Goal: Understand process/instructions: Learn how to perform a task or action

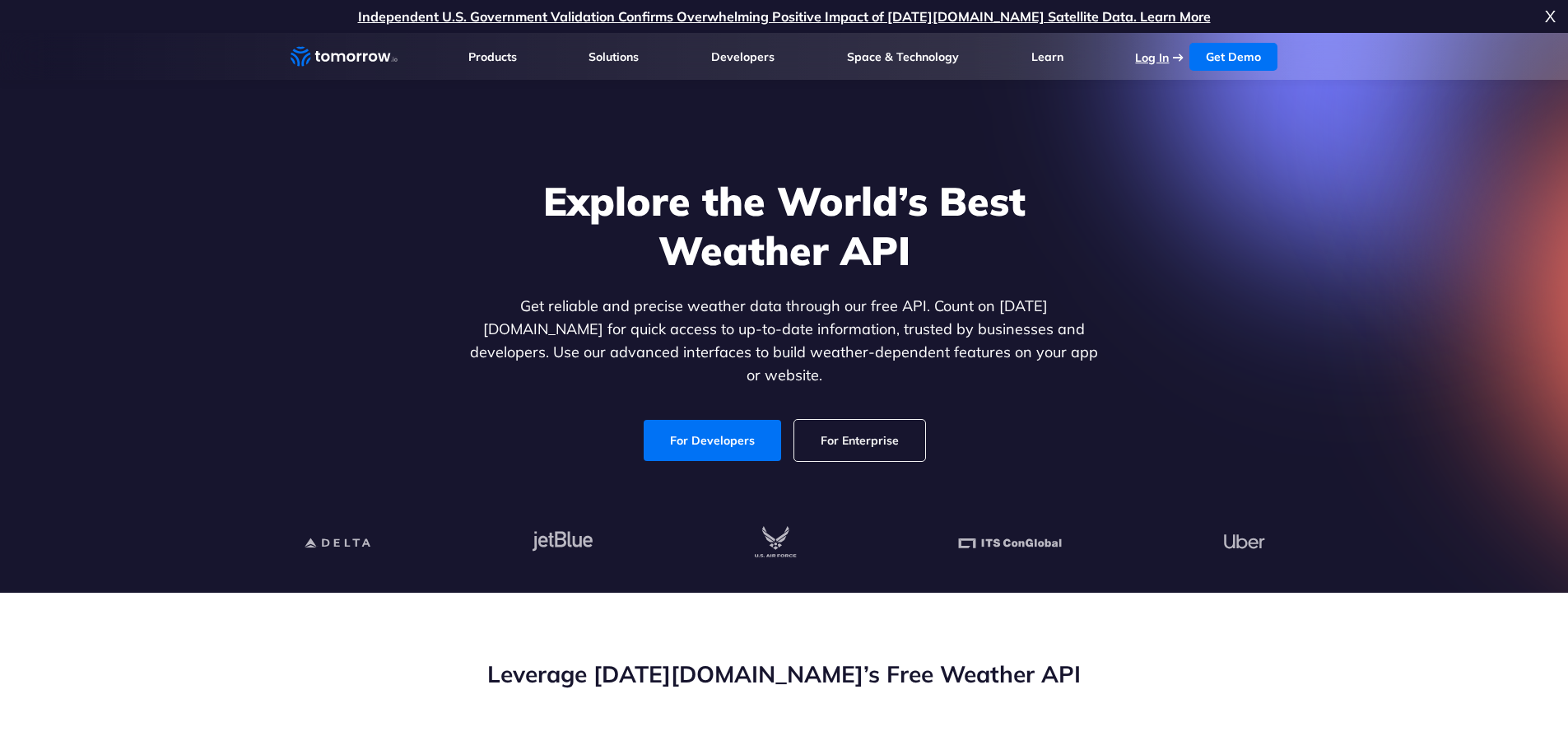
click at [1155, 59] on link "Log In" at bounding box center [1152, 57] width 34 height 15
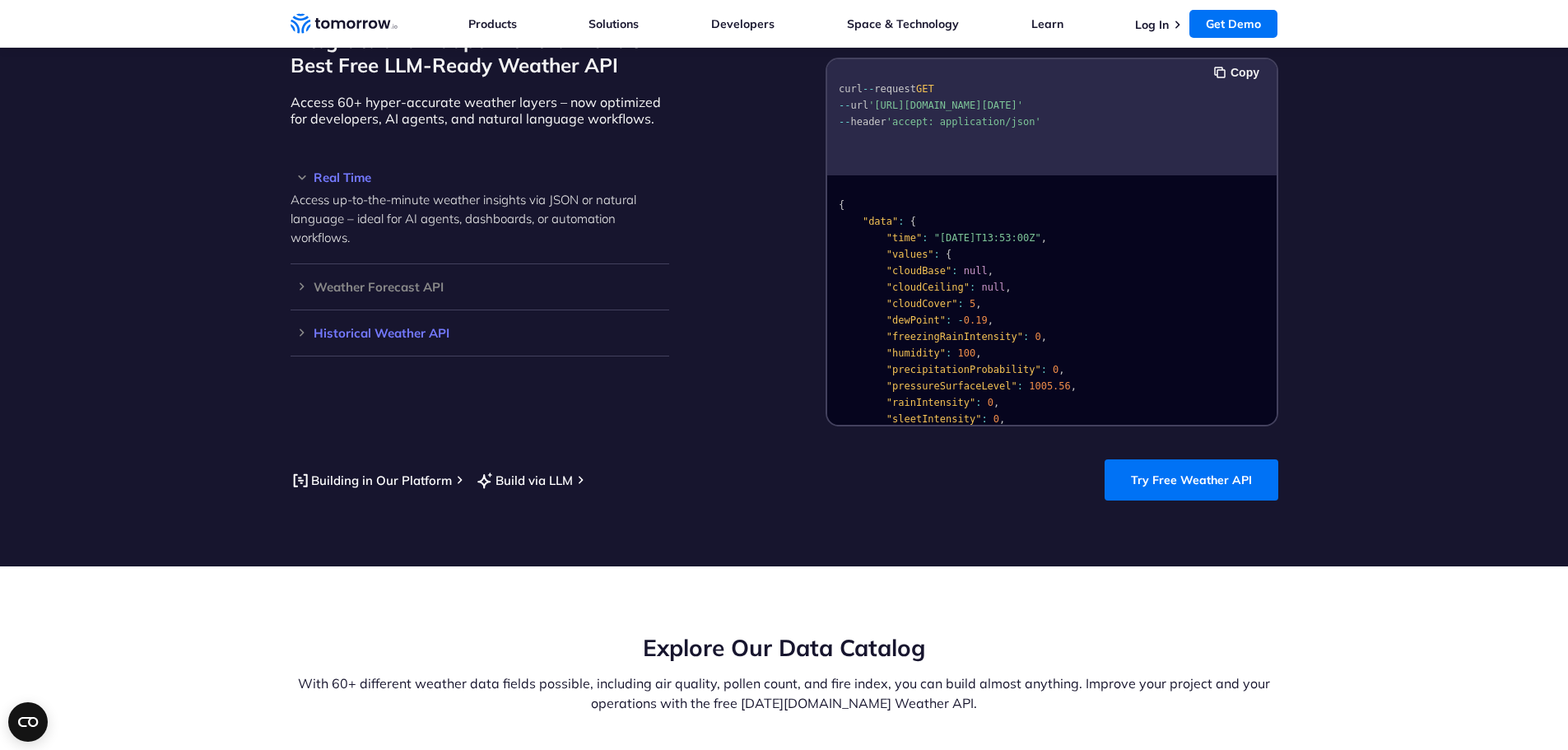
scroll to position [1483, 0]
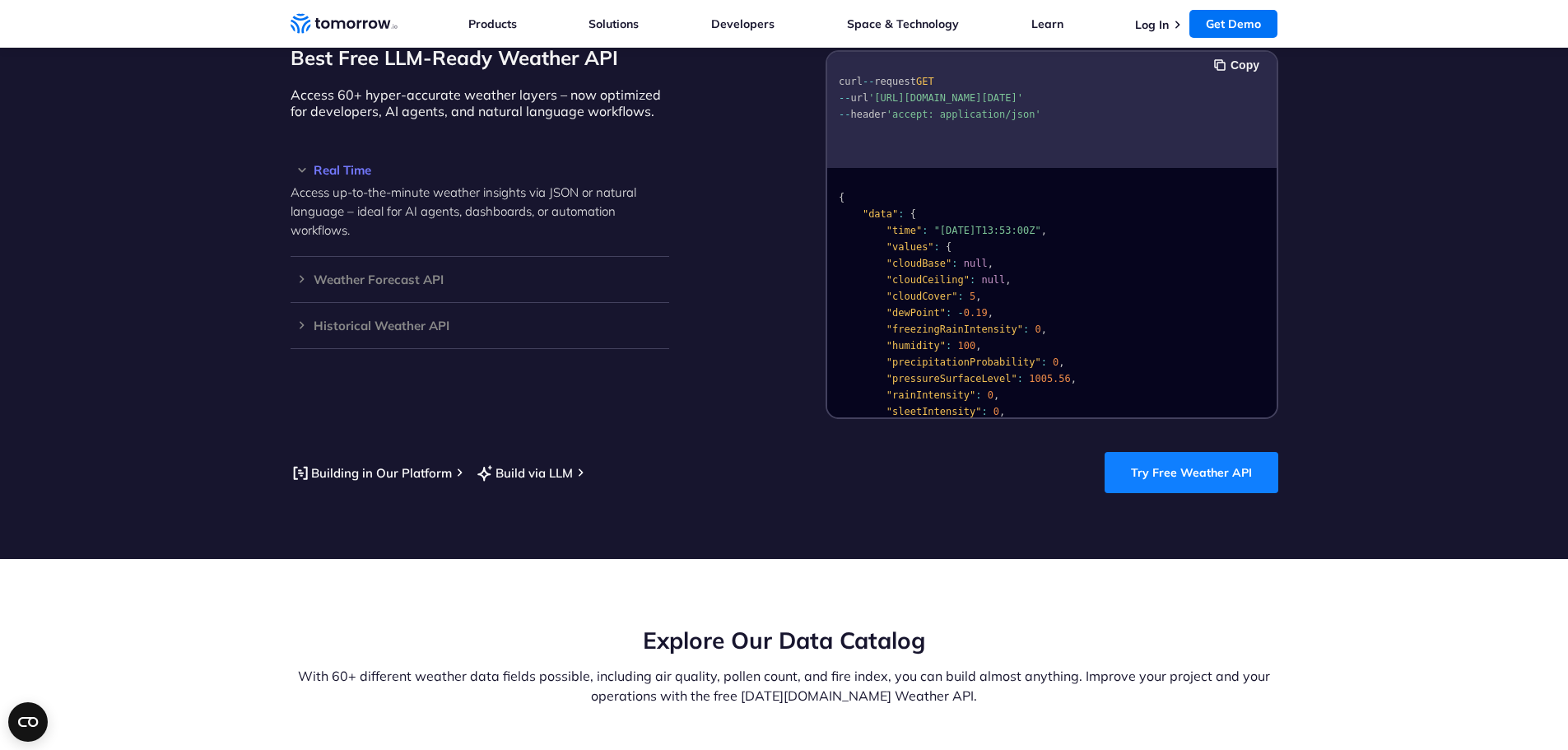
click at [1197, 452] on link "Try Free Weather API" at bounding box center [1191, 473] width 174 height 42
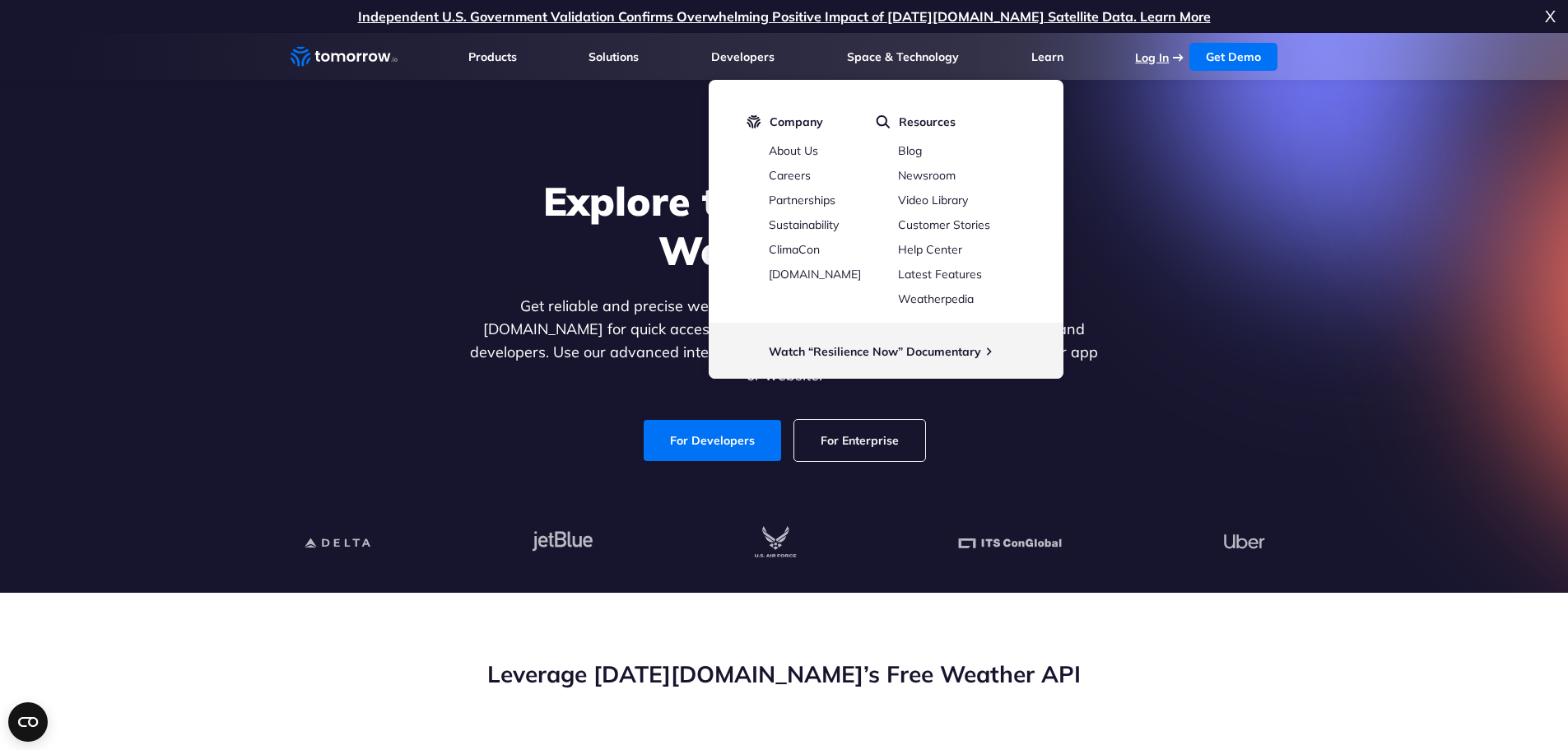
click at [1166, 56] on link "Log In" at bounding box center [1152, 57] width 34 height 15
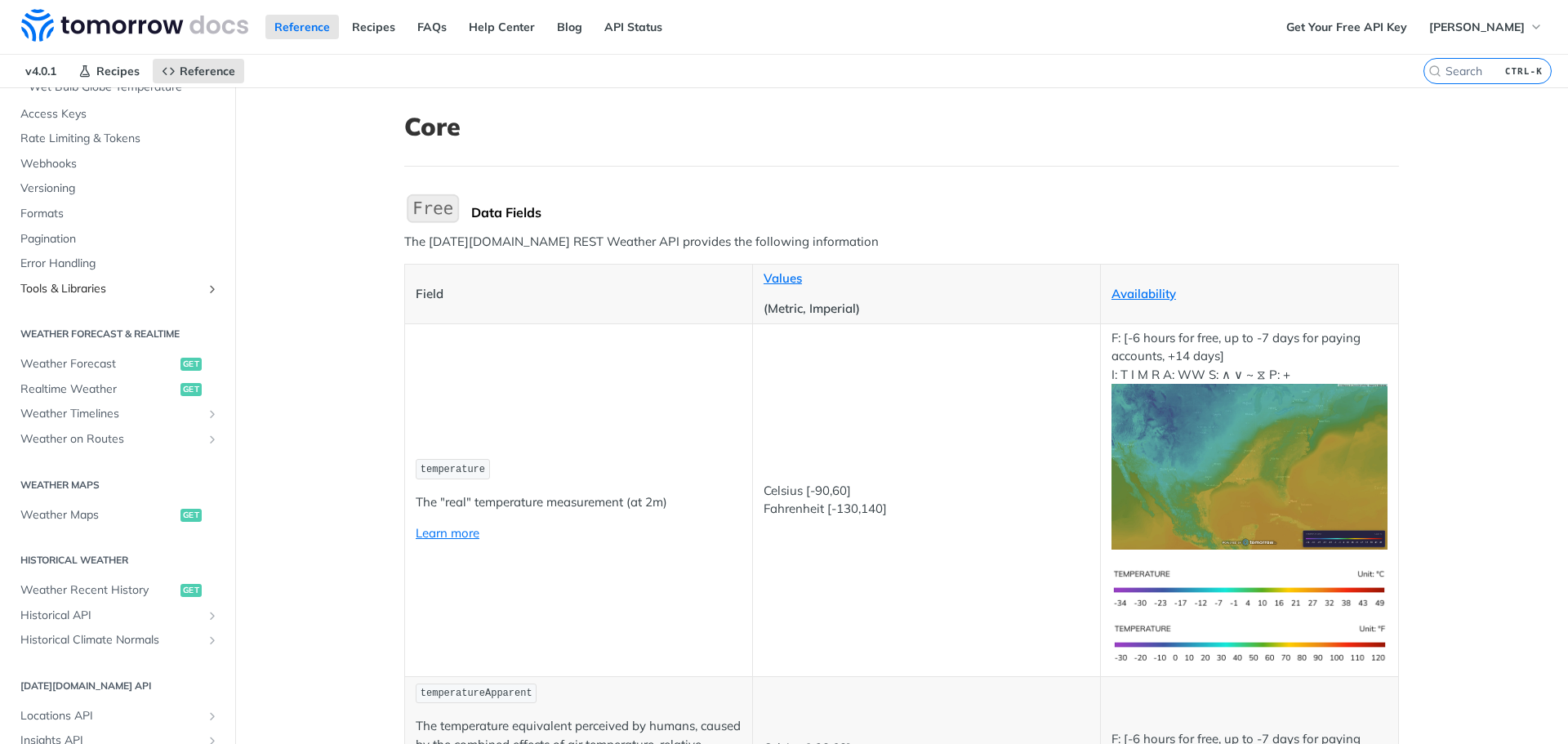
scroll to position [572, 0]
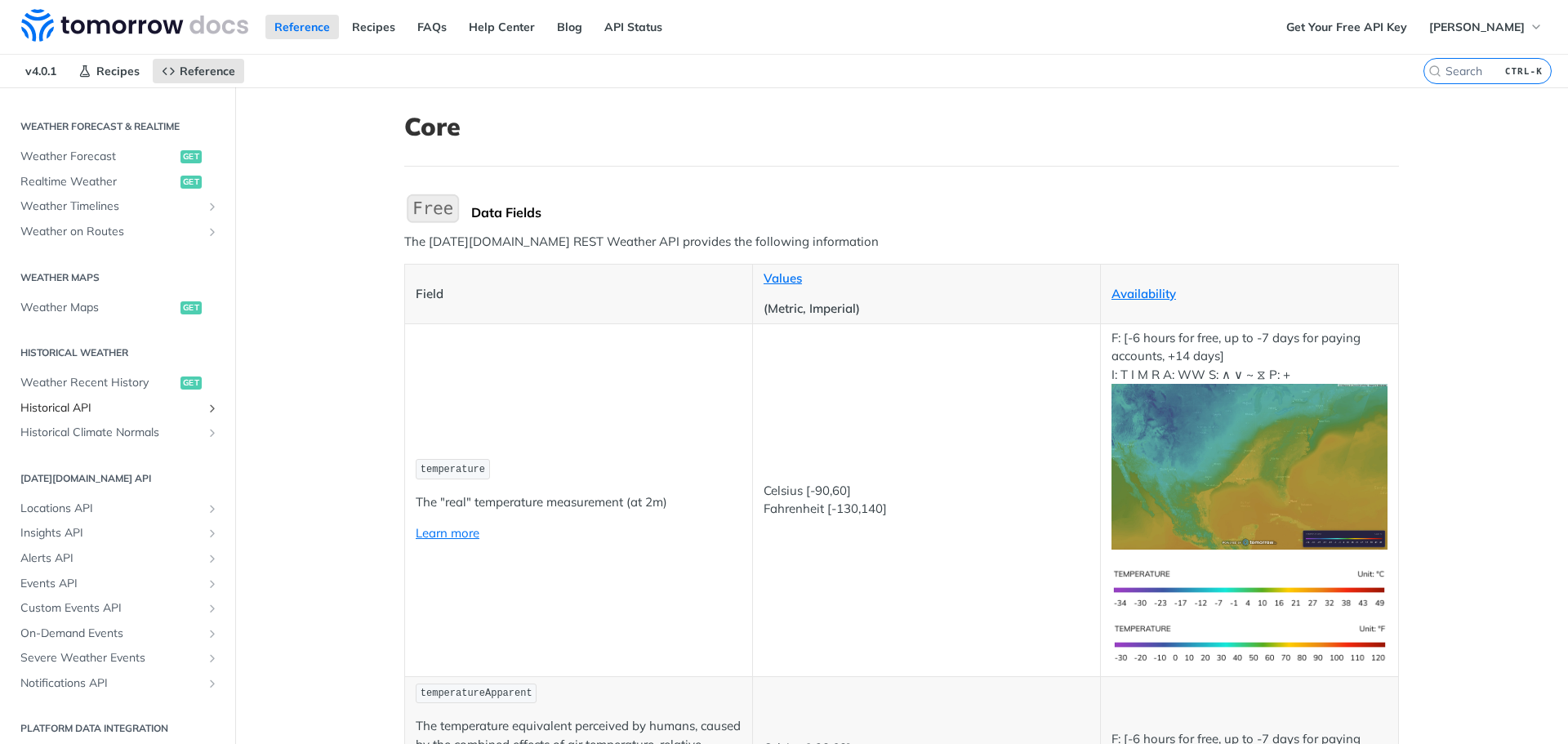
click at [90, 409] on span "Historical API" at bounding box center [111, 409] width 181 height 16
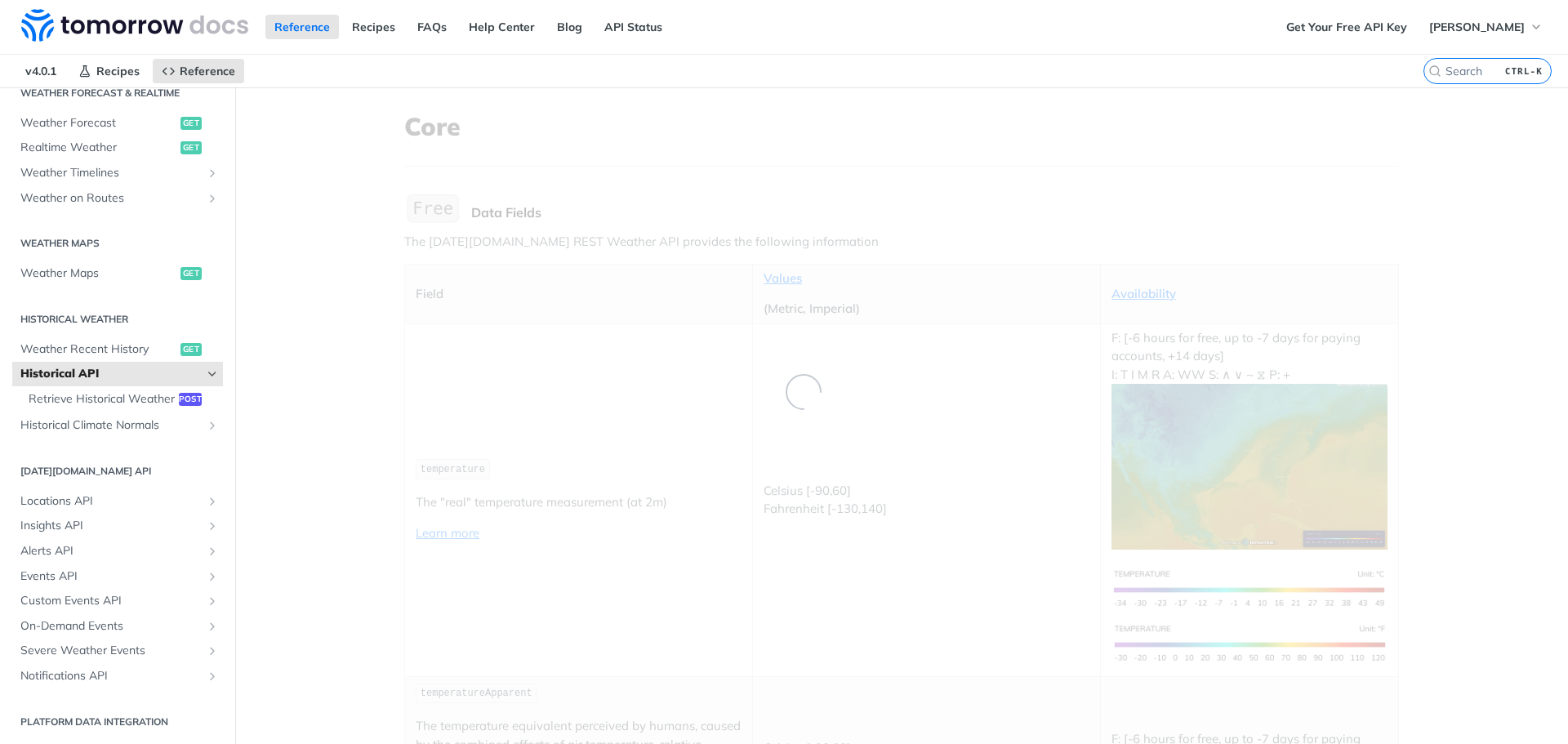
scroll to position [333, 0]
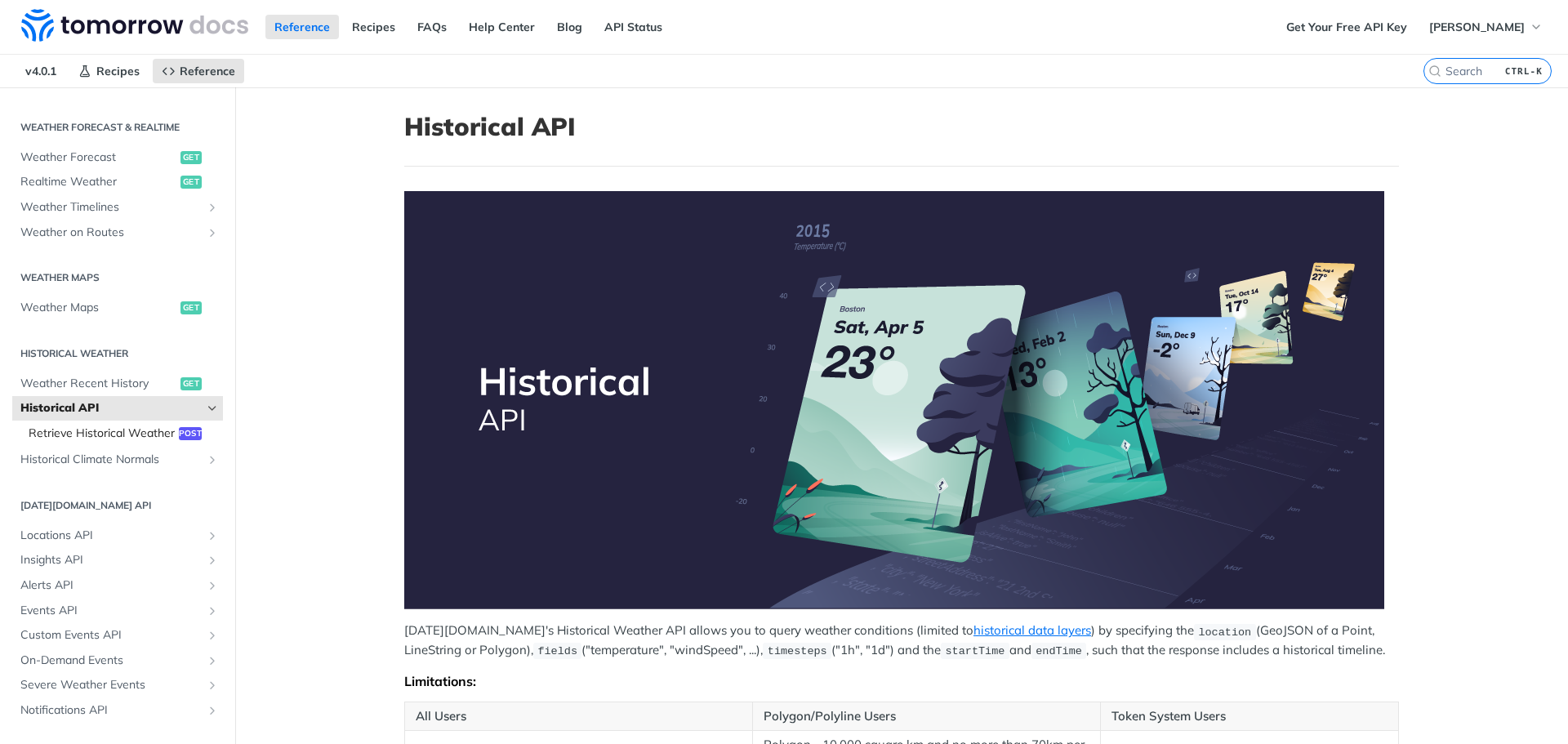
click at [107, 434] on span "Retrieve Historical Weather" at bounding box center [101, 433] width 146 height 16
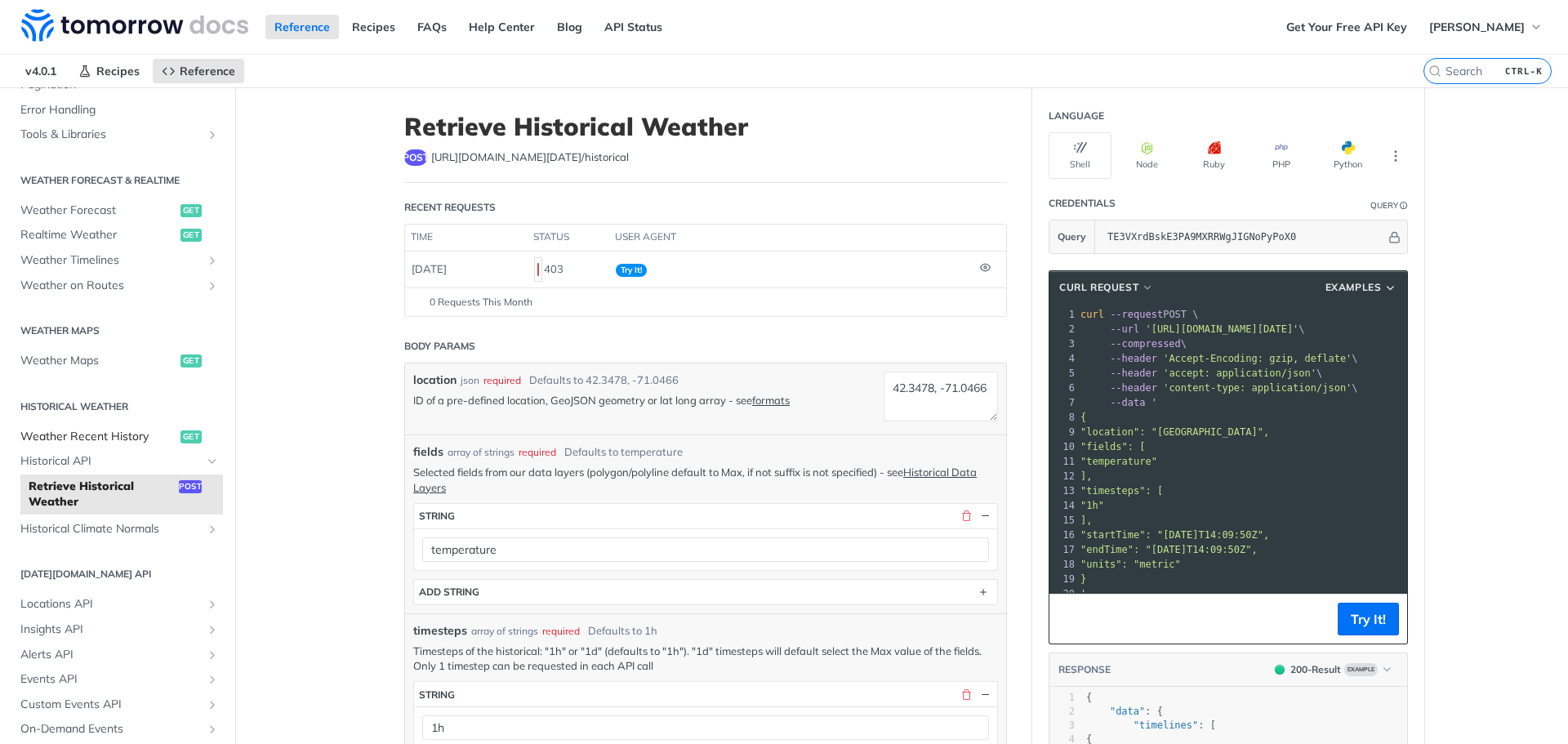
scroll to position [251, 0]
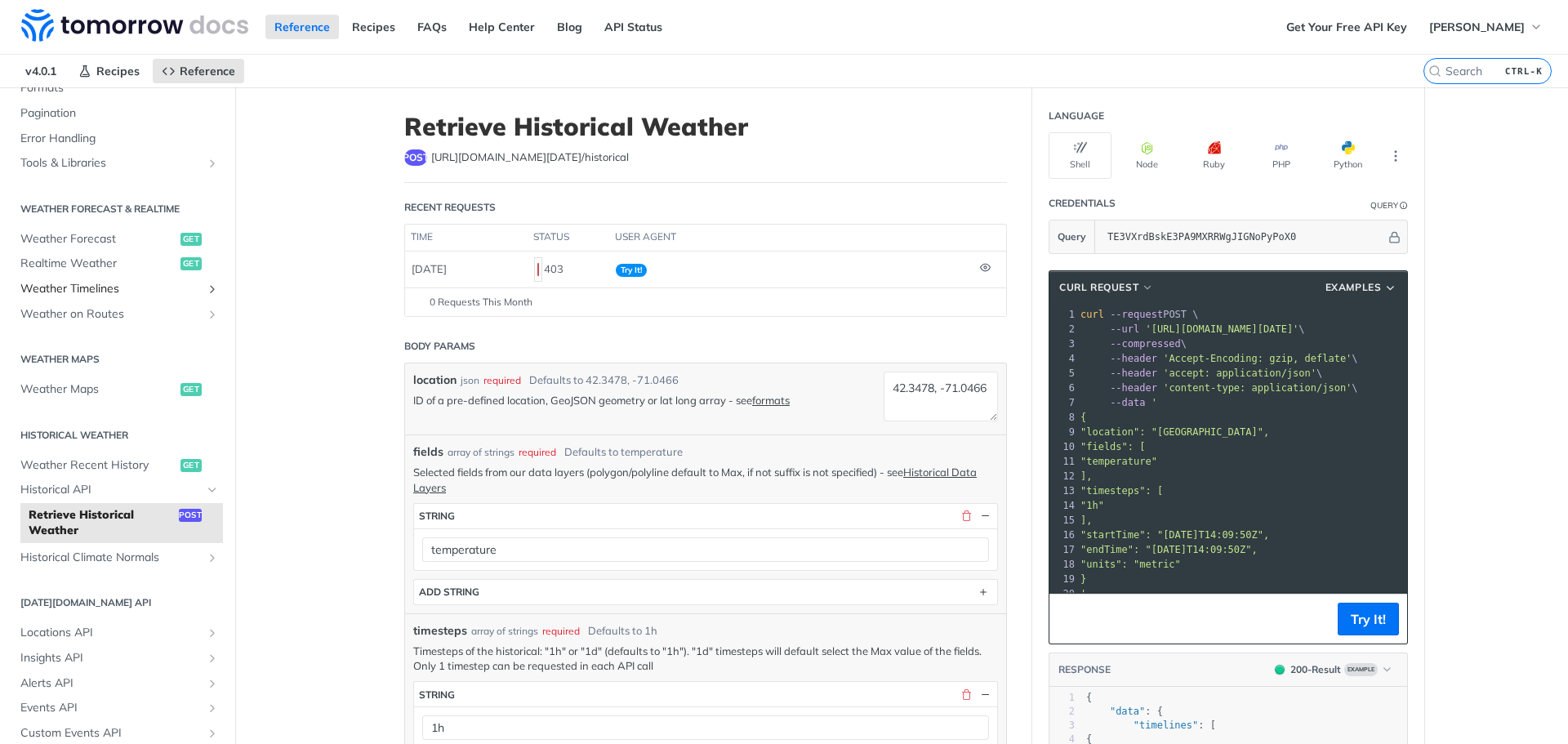
click at [133, 290] on span "Weather Timelines" at bounding box center [111, 289] width 181 height 16
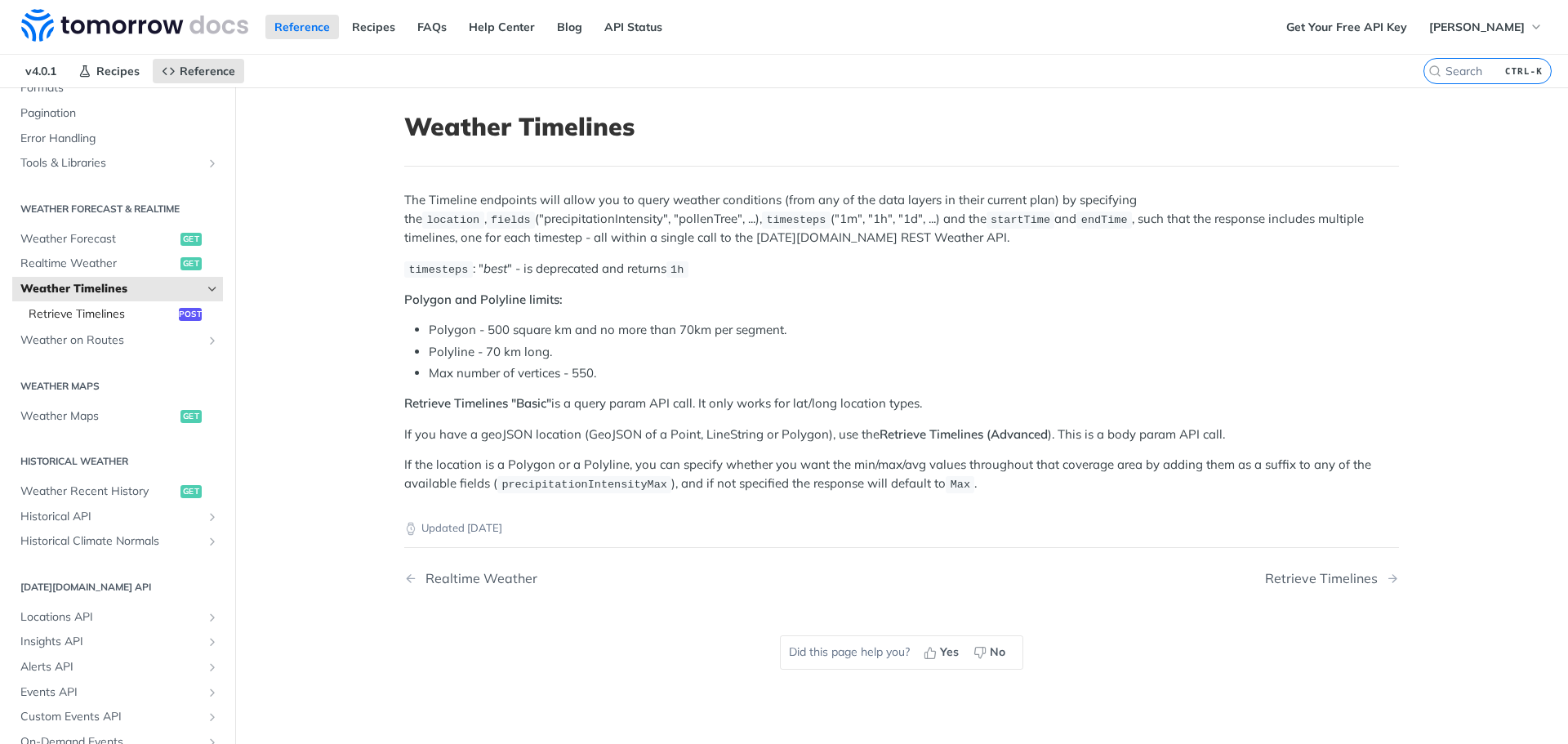
click at [124, 313] on span "Retrieve Timelines" at bounding box center [101, 315] width 146 height 16
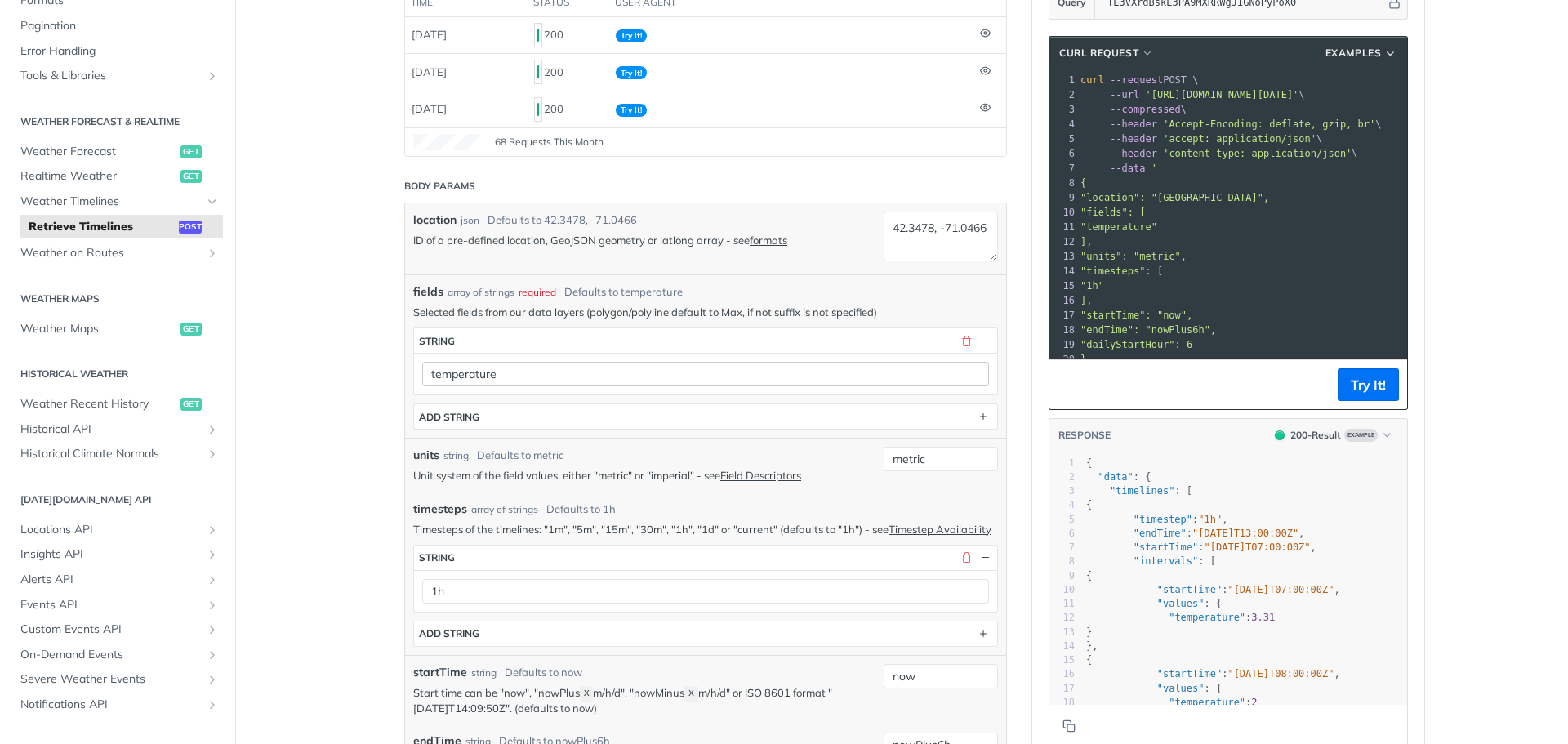
scroll to position [245, 0]
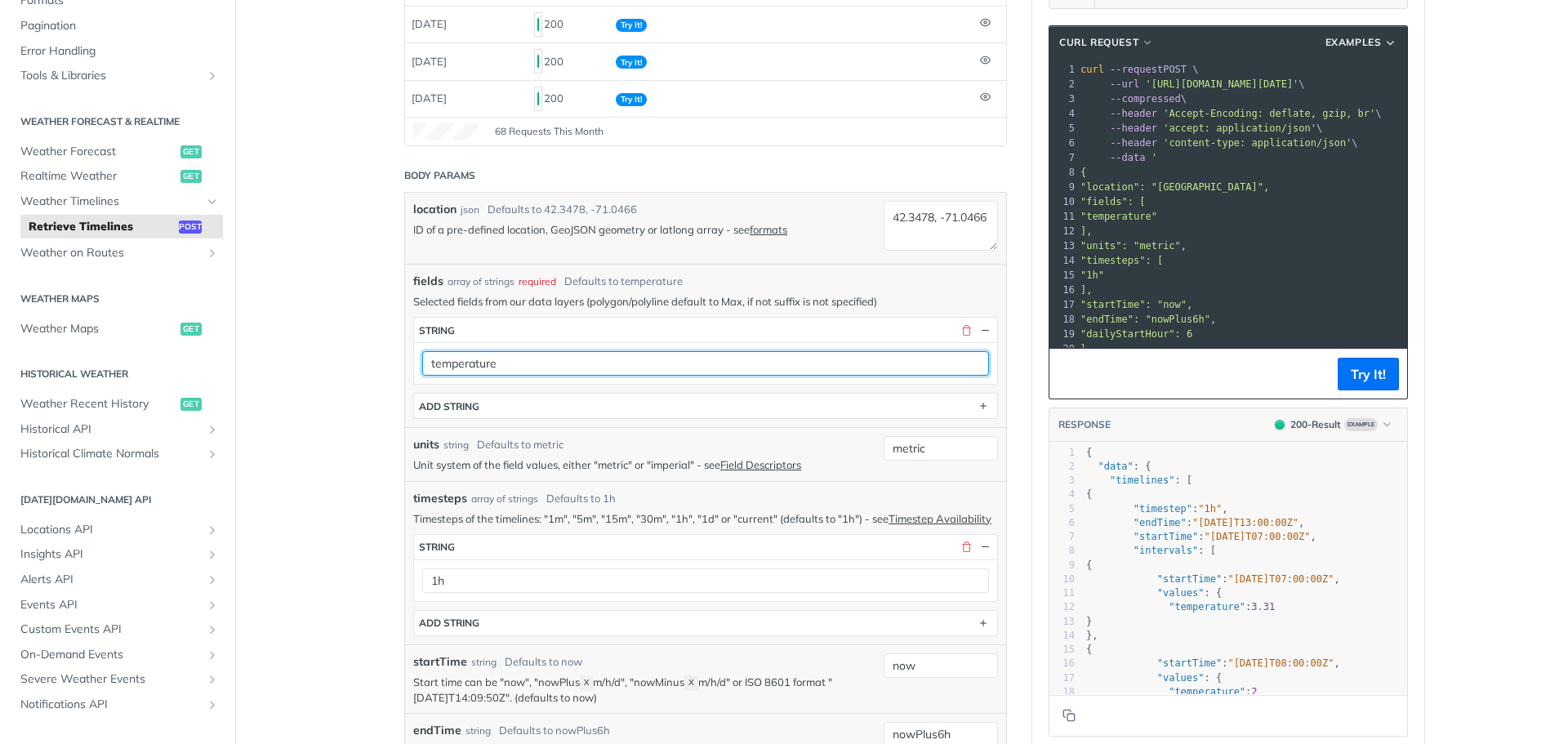
click at [500, 356] on input "temperature" at bounding box center [705, 363] width 567 height 25
type input "precipitation"
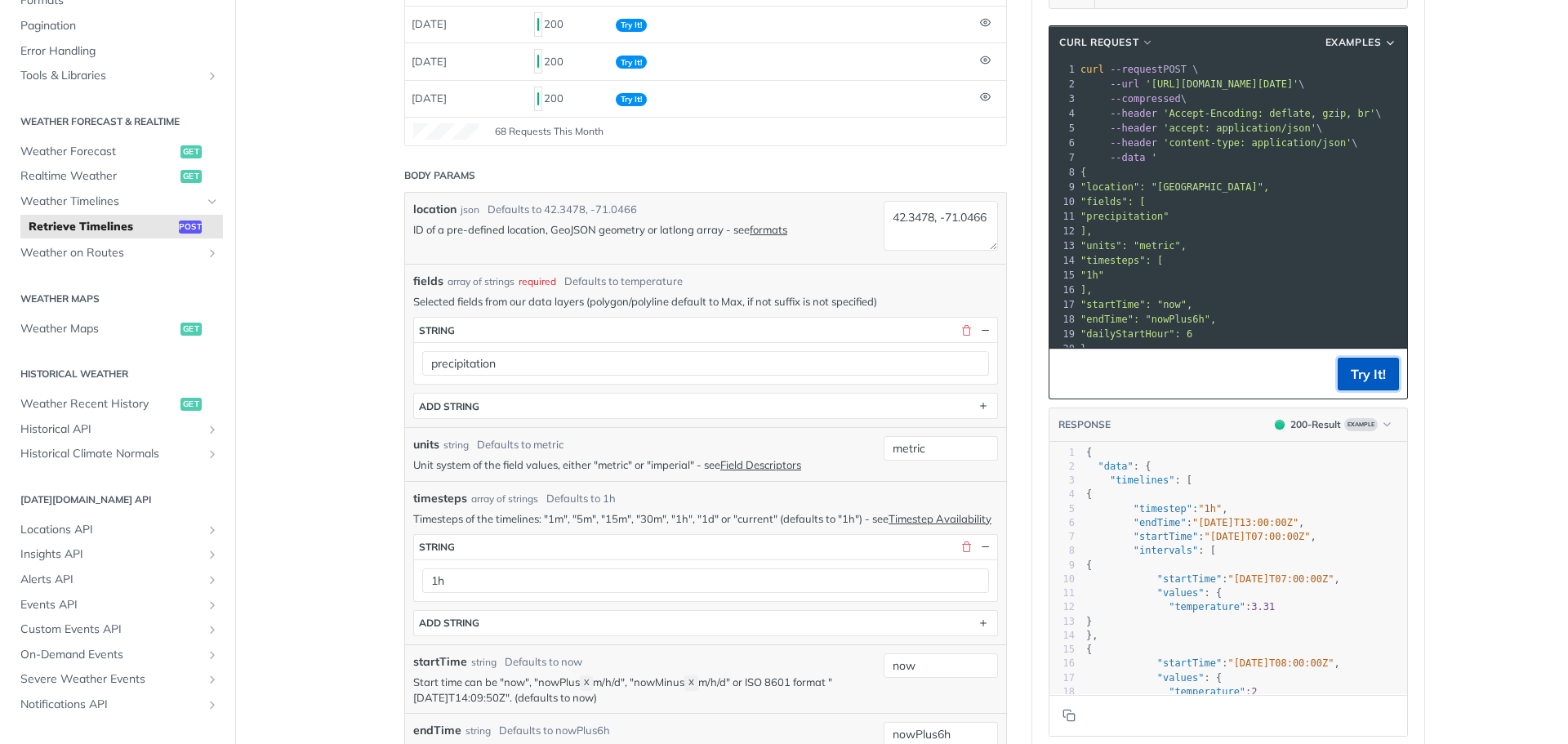
click at [1362, 370] on button "Try It!" at bounding box center [1369, 374] width 61 height 33
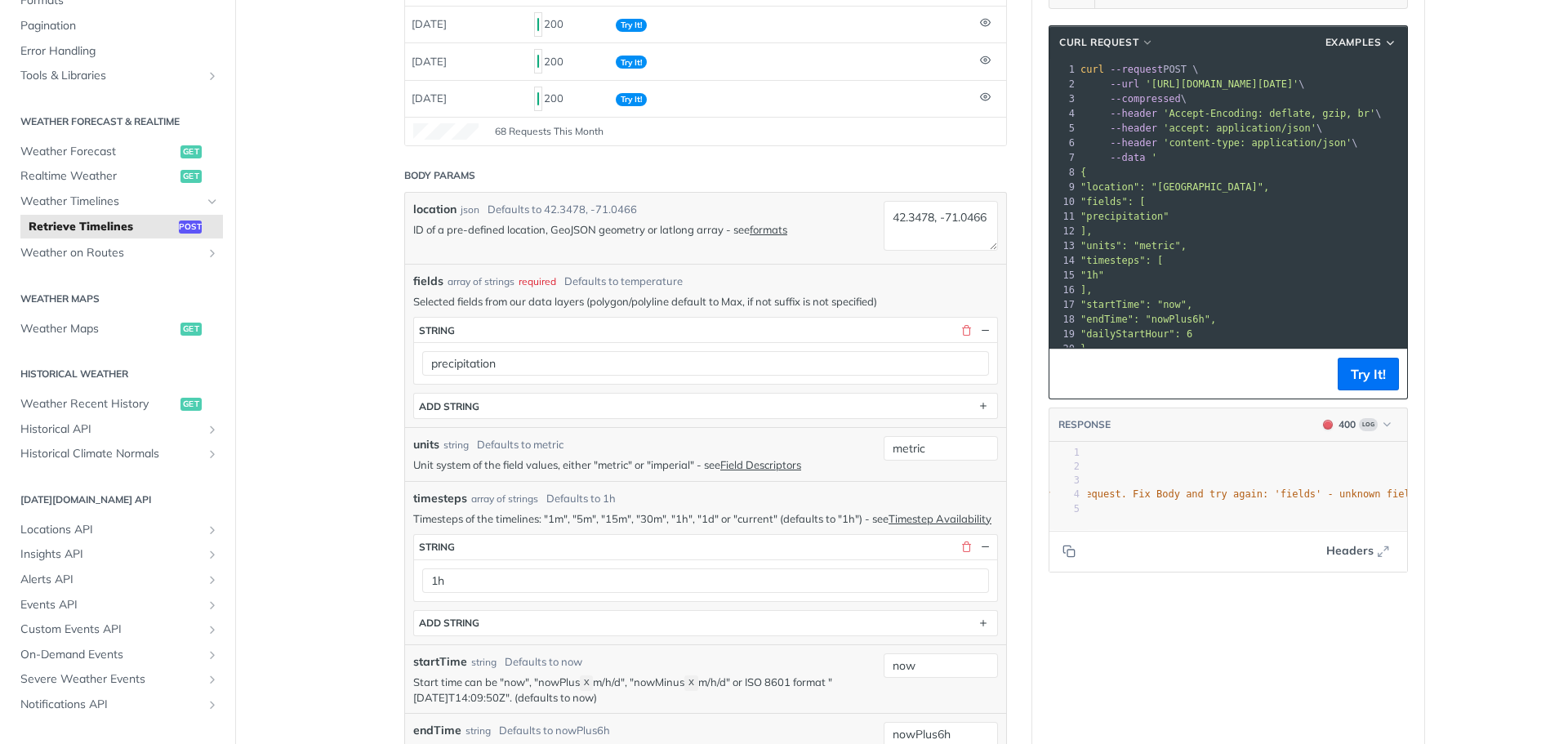
scroll to position [0, 0]
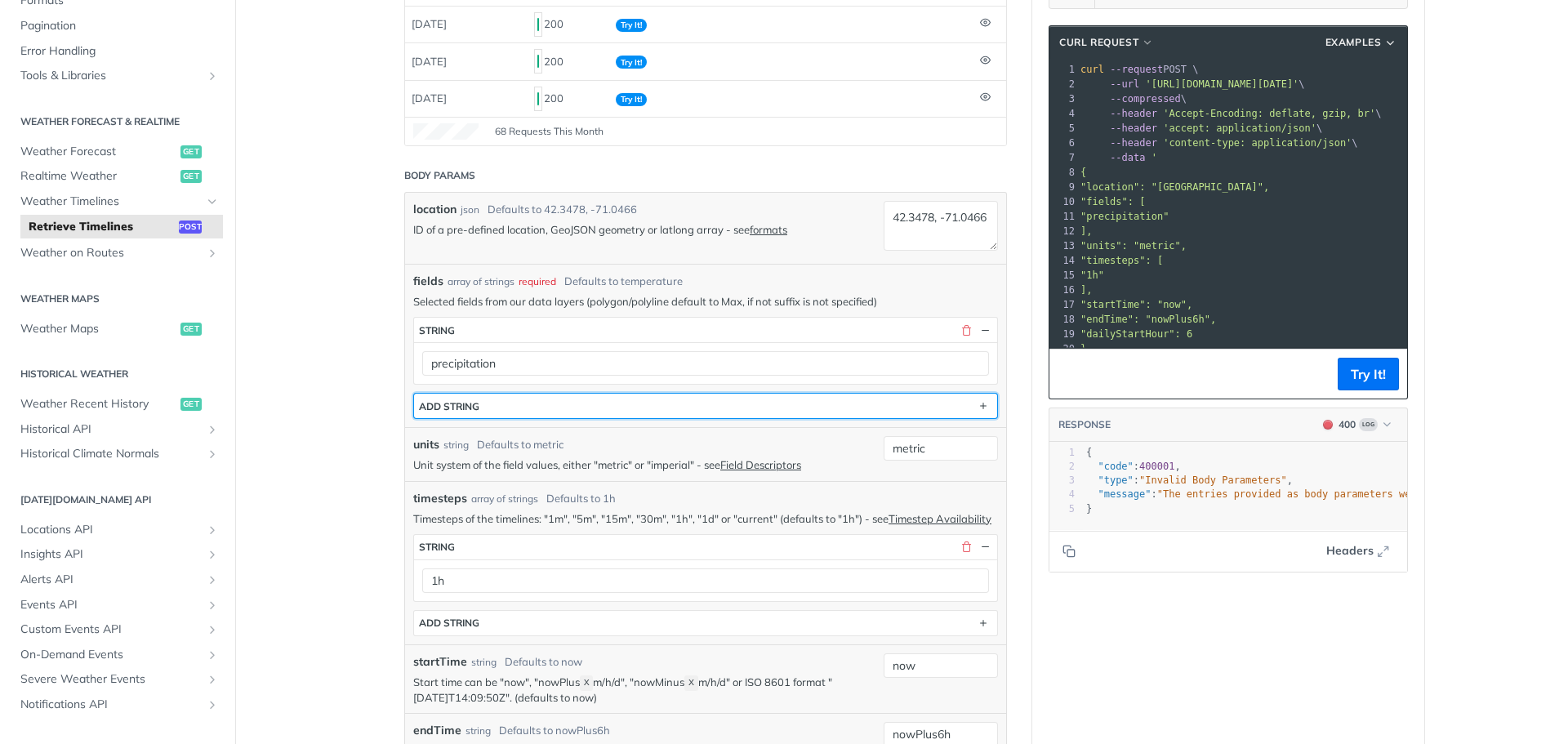
click at [893, 405] on button "ADD string" at bounding box center [706, 406] width 583 height 25
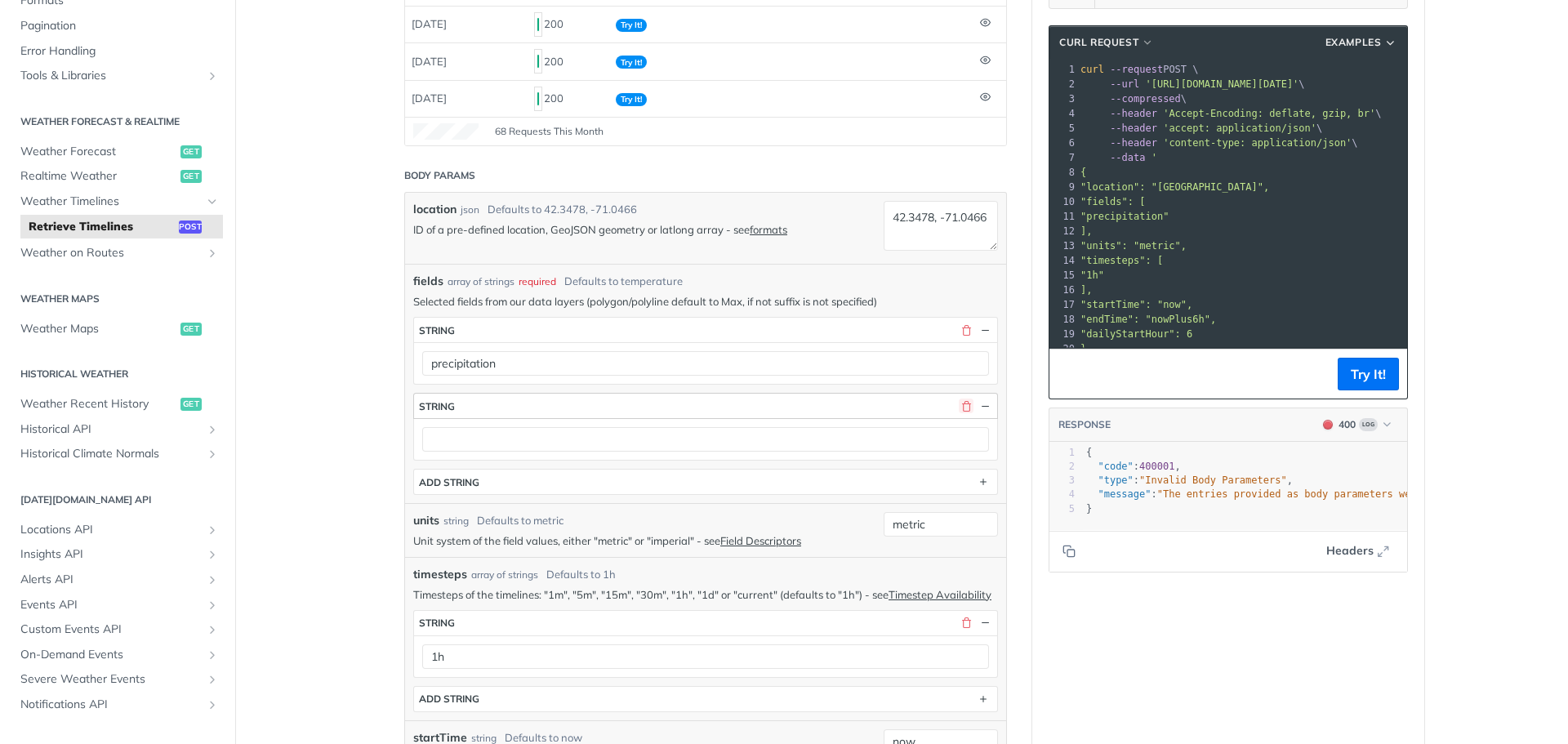
click at [965, 405] on button "button" at bounding box center [967, 406] width 15 height 15
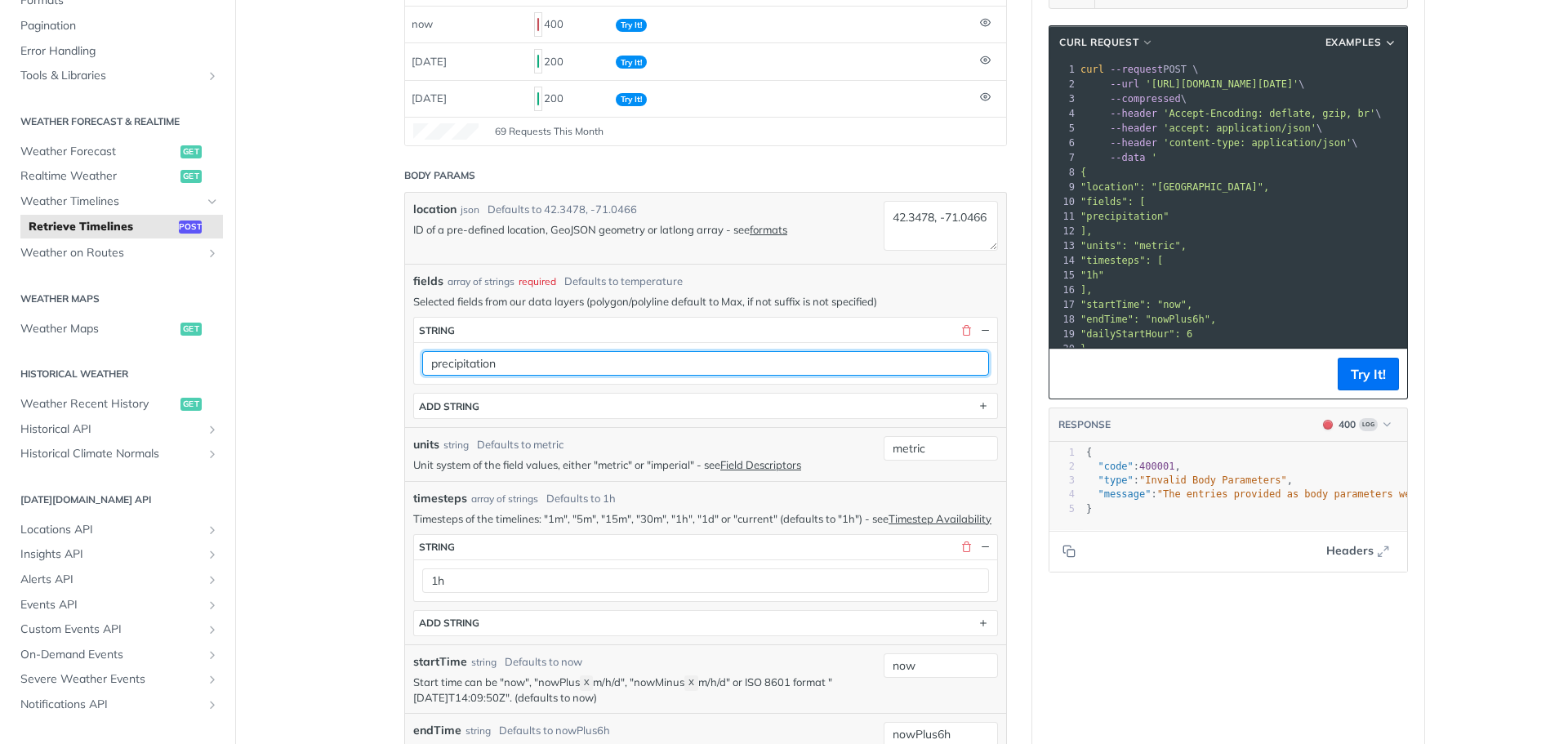
click at [477, 366] on input "precipitation" at bounding box center [705, 363] width 567 height 25
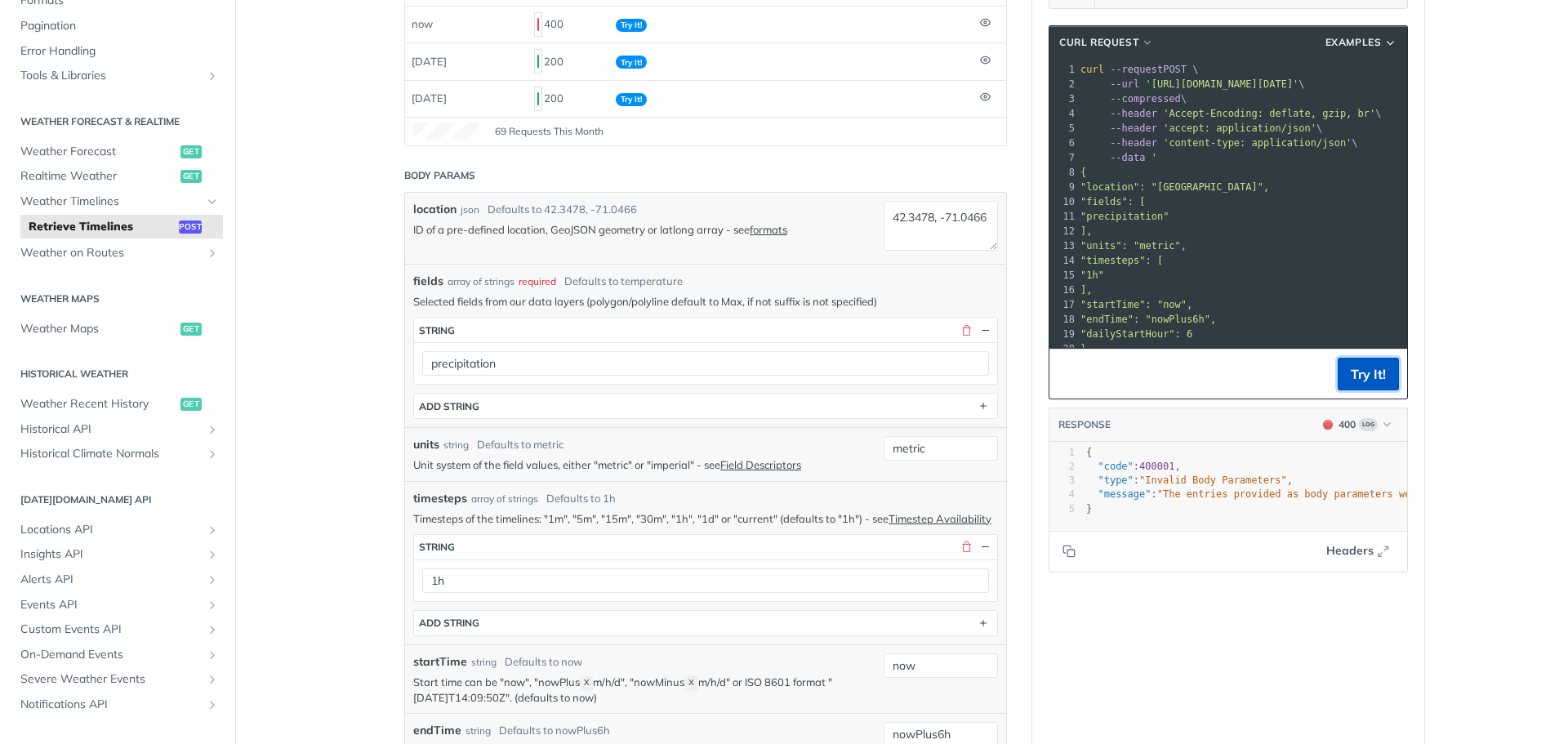
click at [1343, 372] on button "Try It!" at bounding box center [1369, 374] width 61 height 33
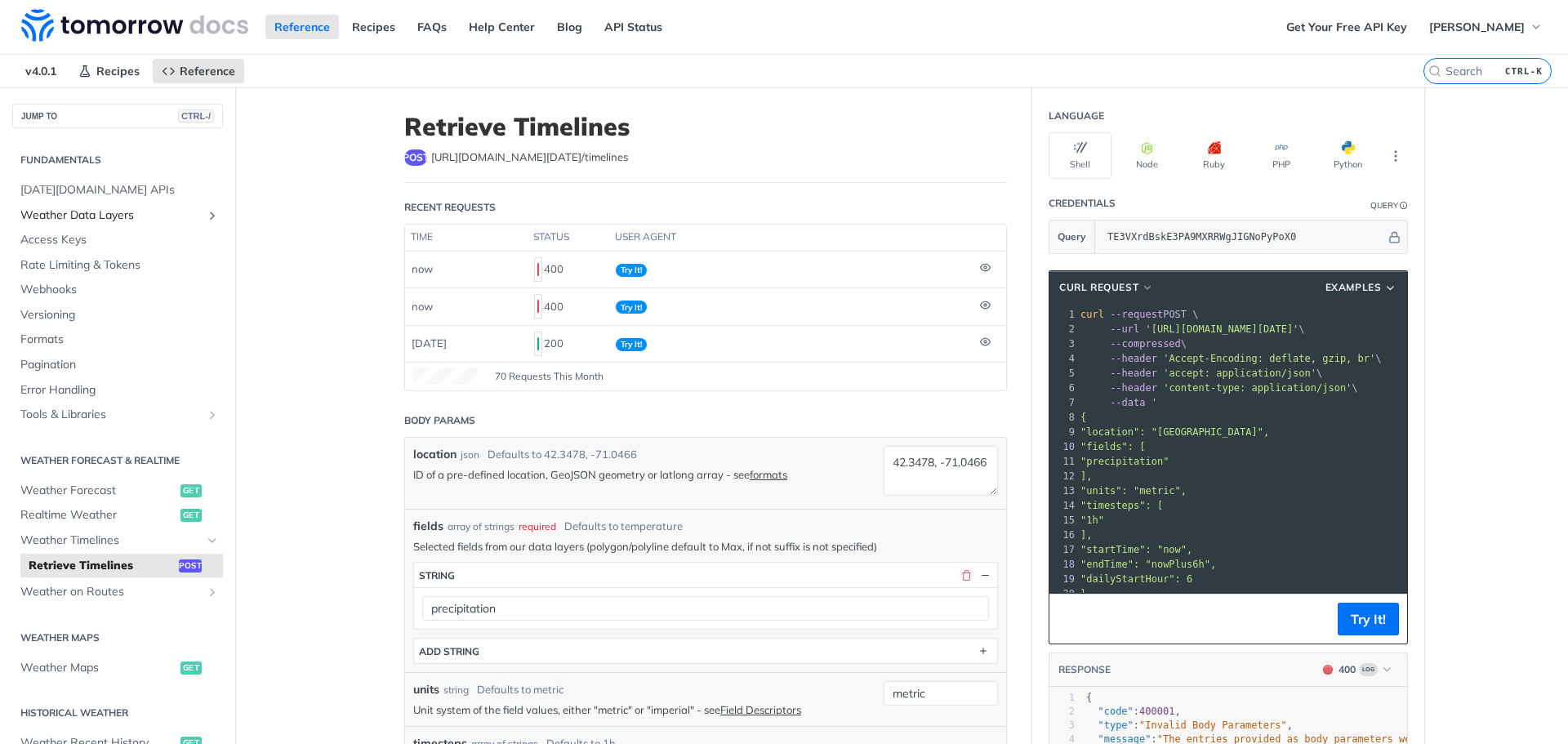
click at [179, 217] on span "Weather Data Layers" at bounding box center [111, 216] width 181 height 16
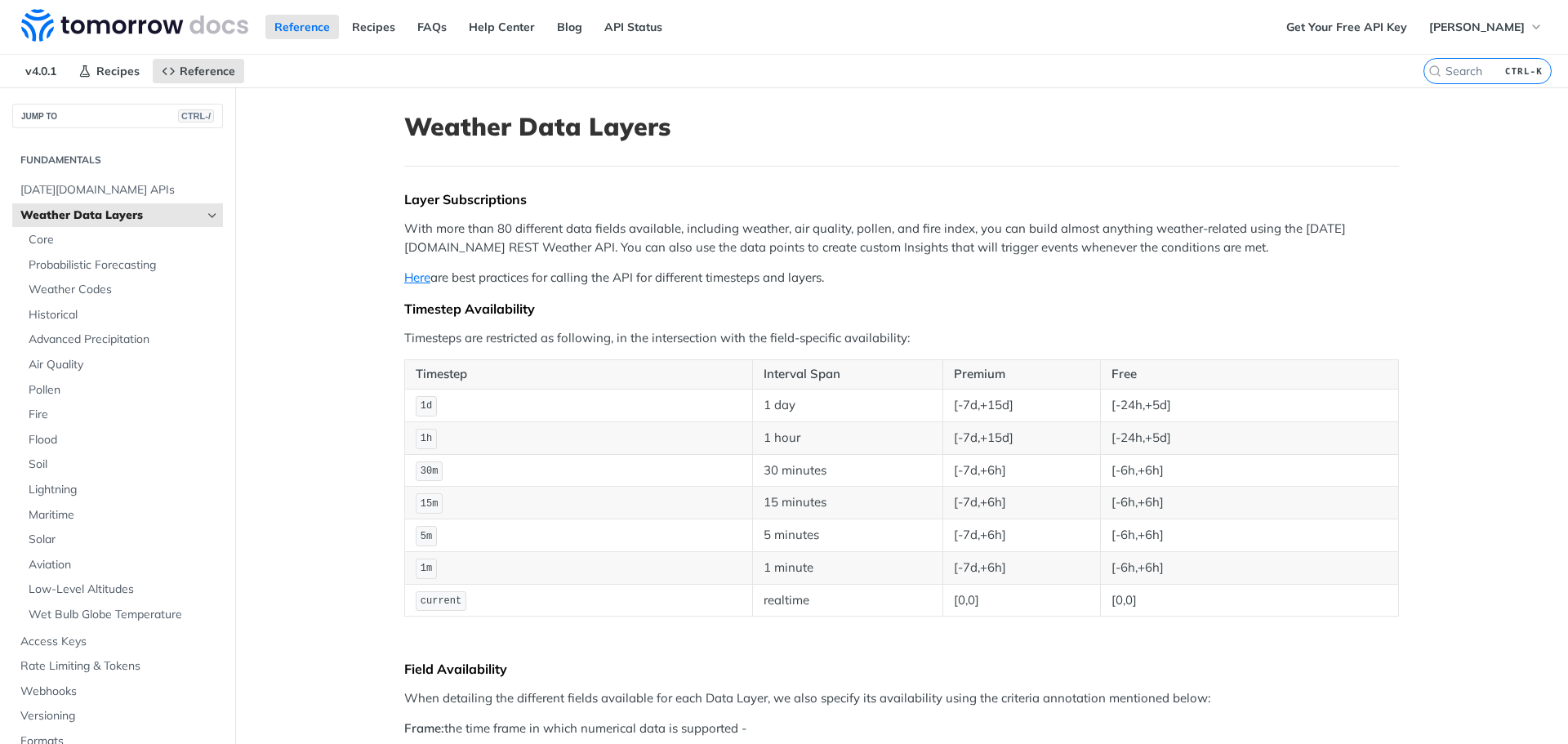
click at [193, 219] on link "Weather Data Layers" at bounding box center [118, 216] width 211 height 25
click at [206, 218] on icon "Hide subpages for Weather Data Layers" at bounding box center [213, 216] width 13 height 13
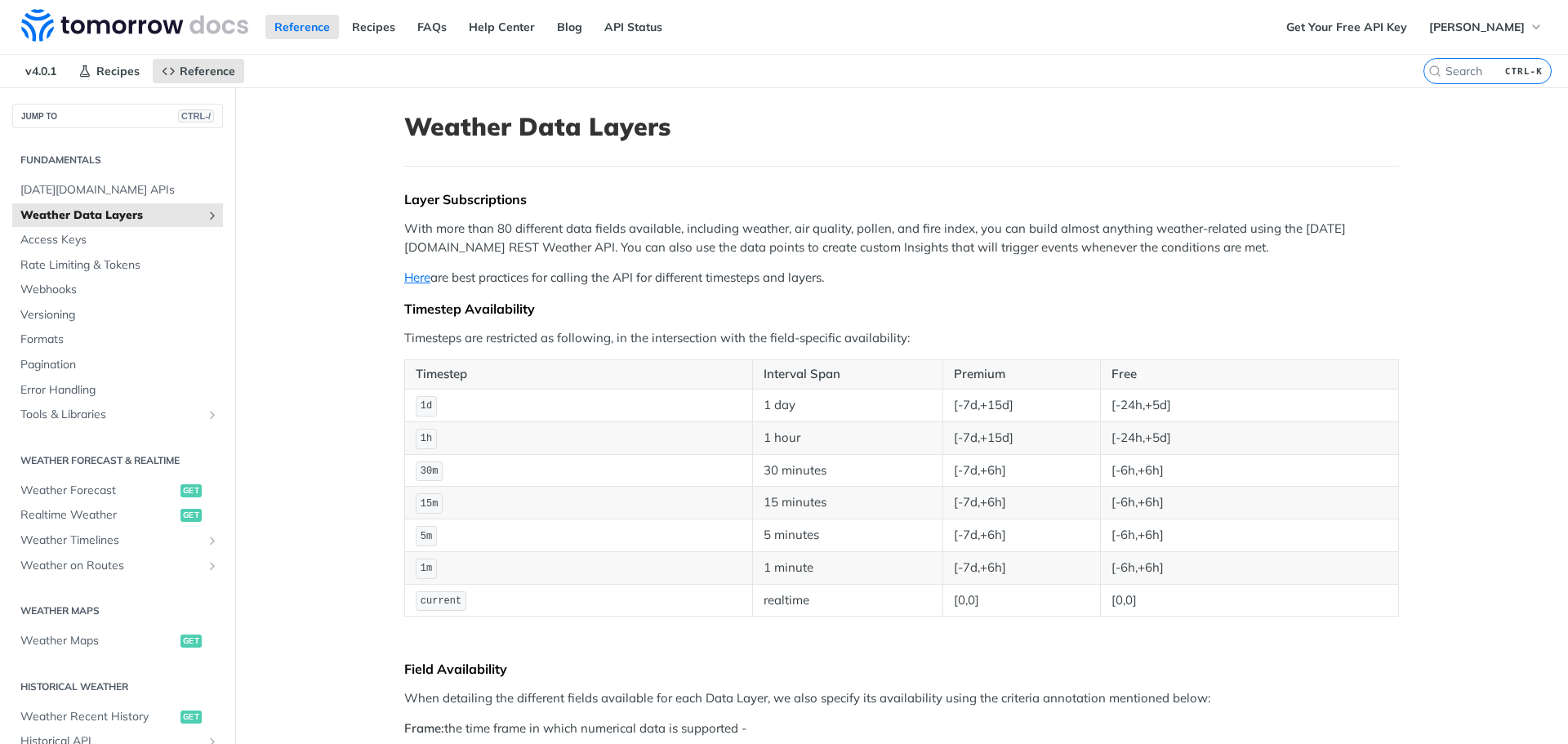
click at [206, 218] on icon "Show subpages for Weather Data Layers" at bounding box center [213, 216] width 13 height 13
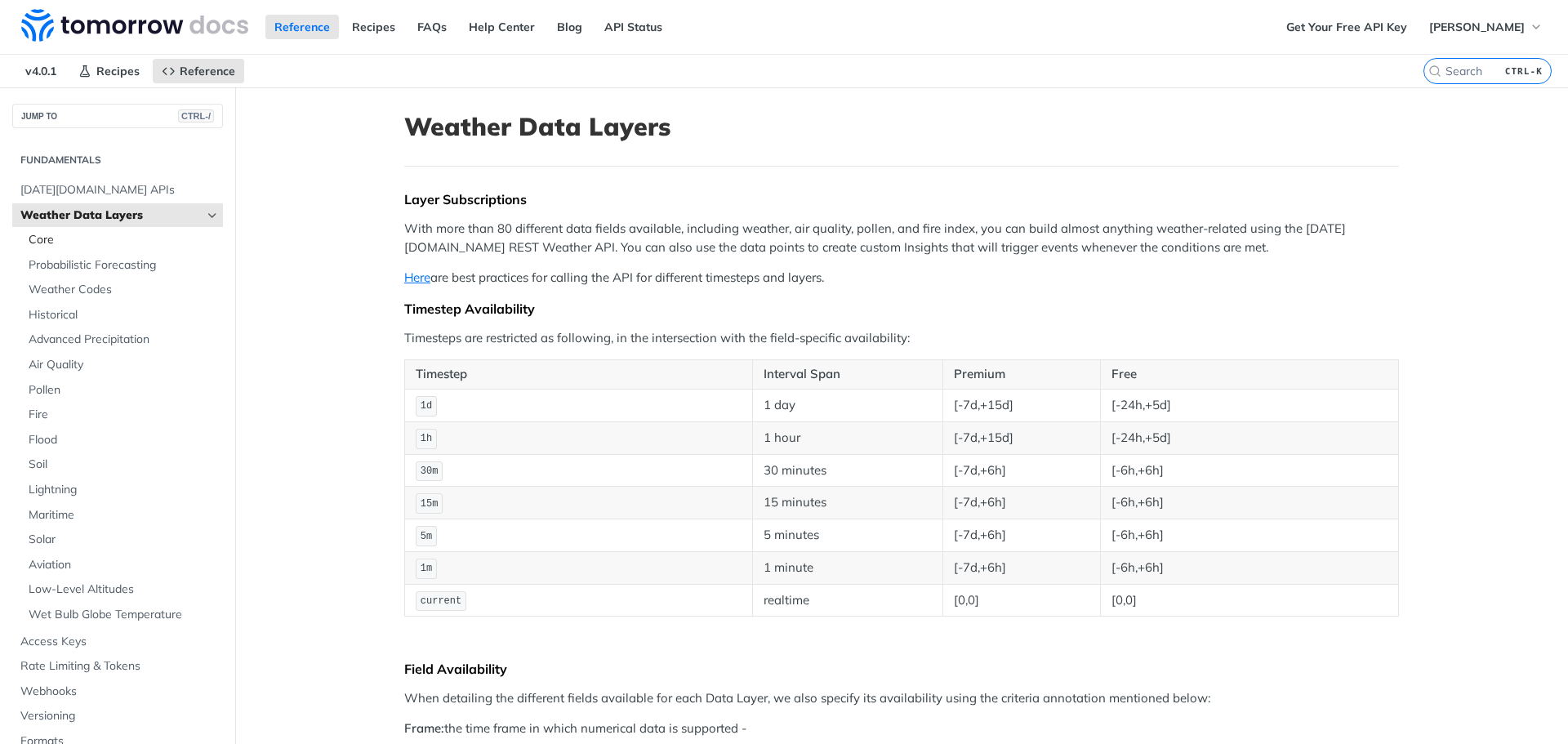
click at [41, 238] on span "Core" at bounding box center [124, 240] width 190 height 16
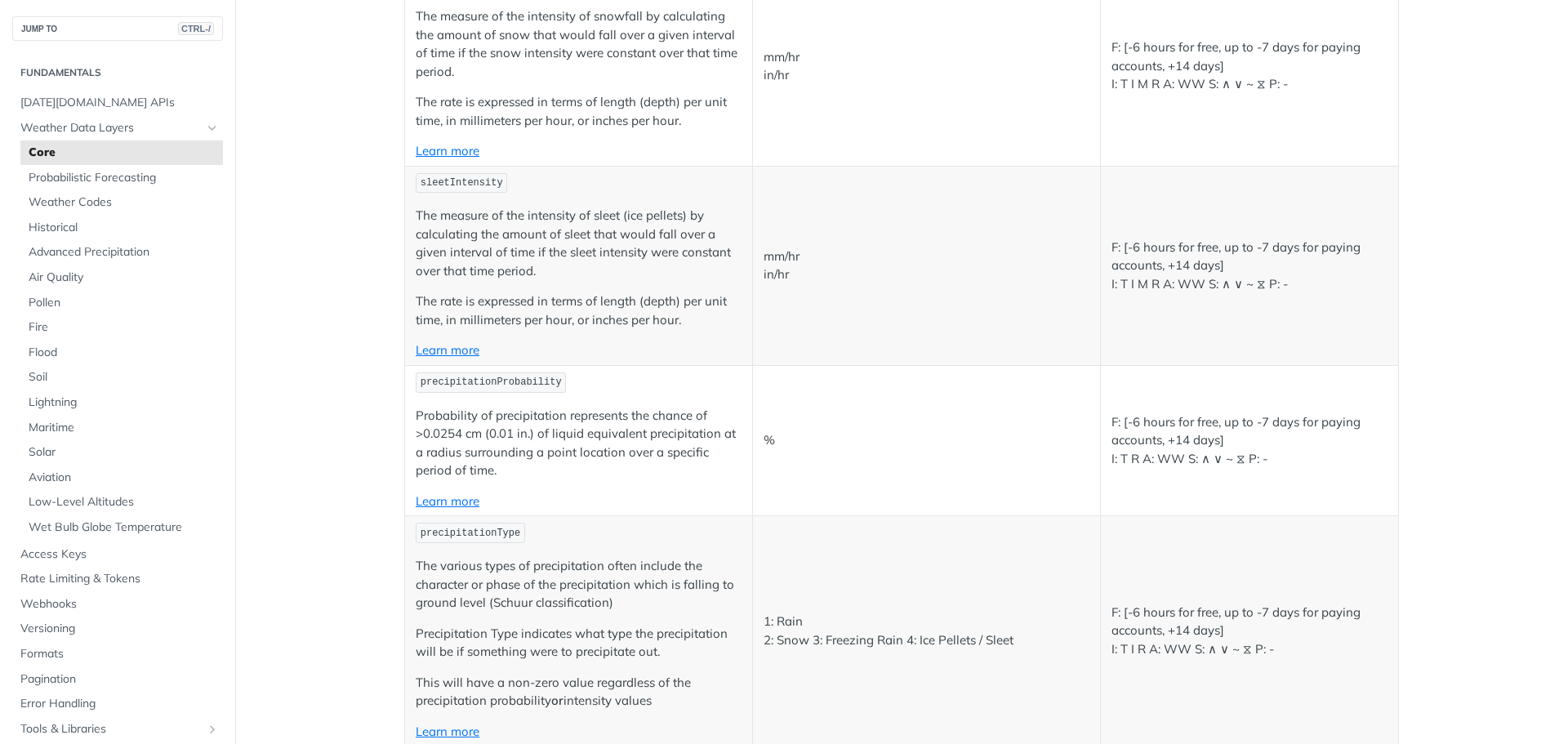
scroll to position [3839, 0]
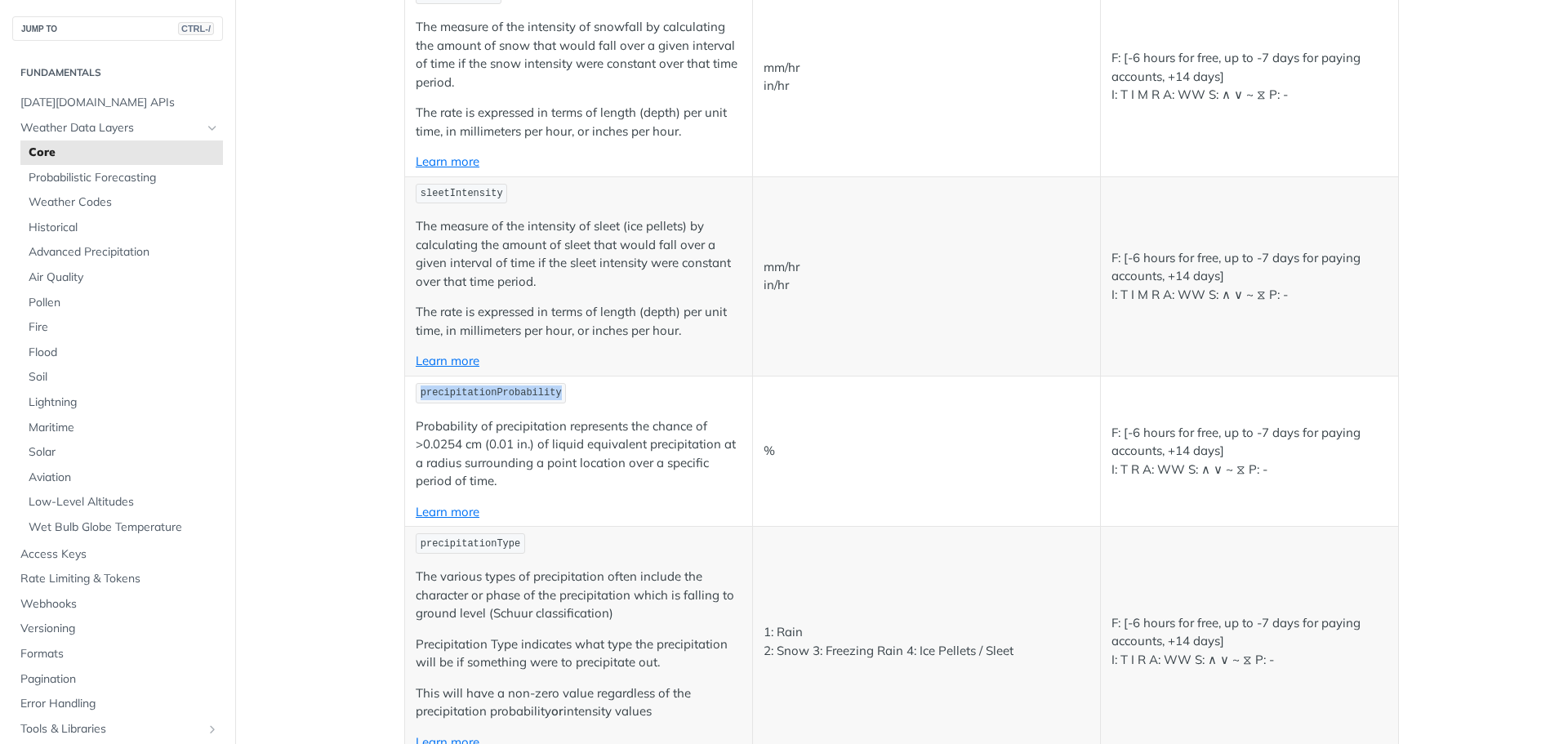
drag, startPoint x: 541, startPoint y: 395, endPoint x: 414, endPoint y: 398, distance: 127.0
click at [420, 398] on span "precipitationProbability" at bounding box center [490, 393] width 141 height 12
copy span "precipitationProbability"
click at [111, 156] on span "Core" at bounding box center [124, 152] width 190 height 16
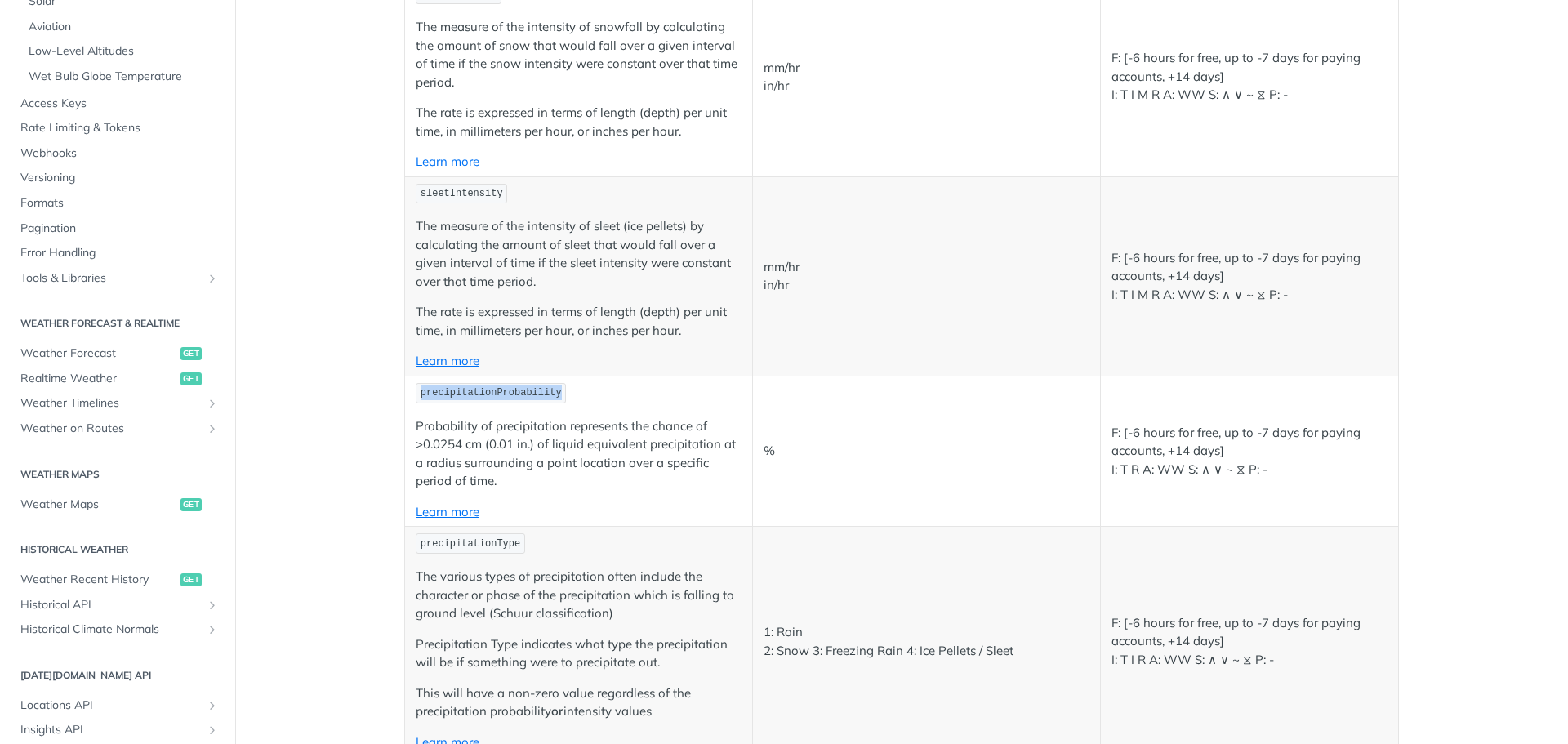
scroll to position [490, 0]
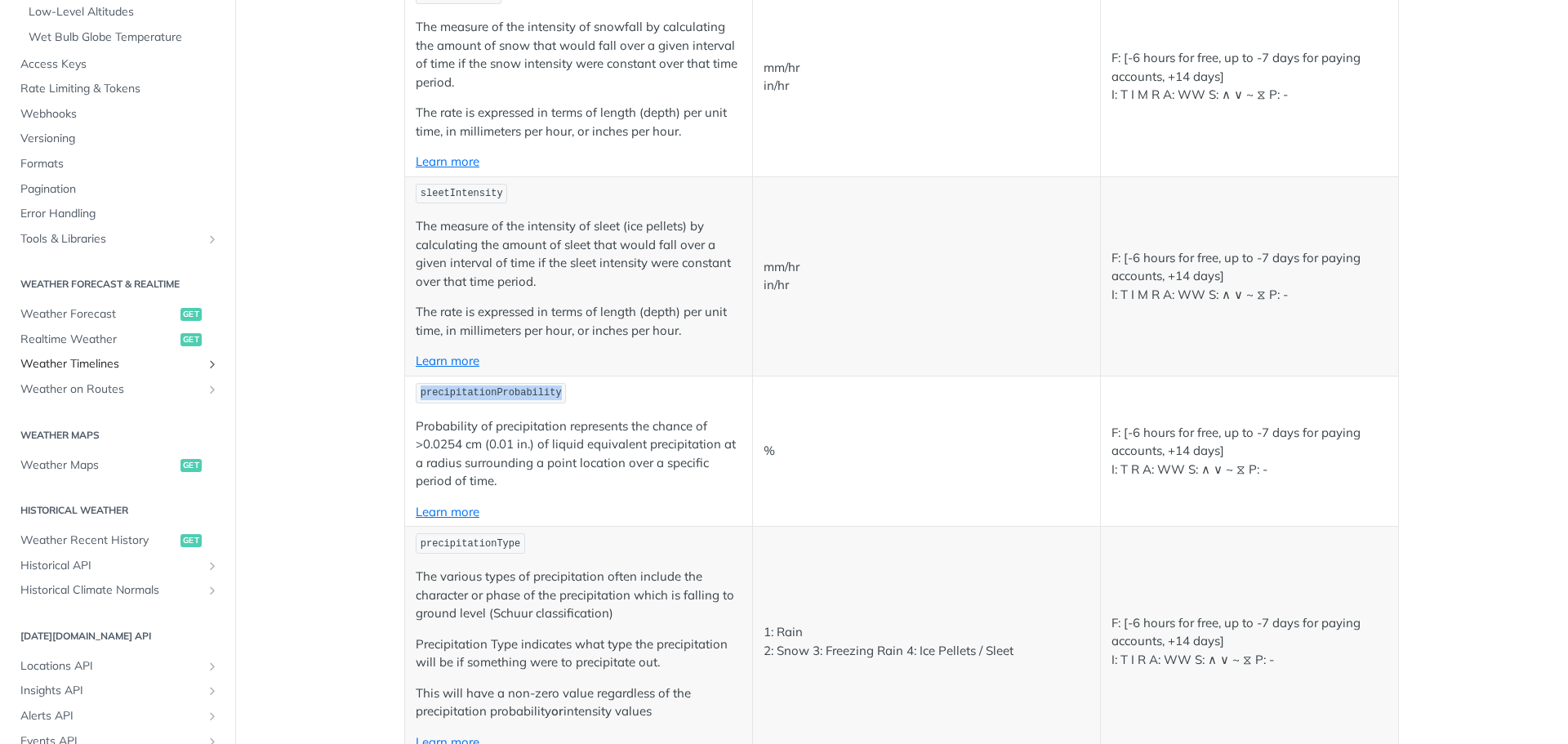
click at [137, 364] on span "Weather Timelines" at bounding box center [111, 364] width 181 height 16
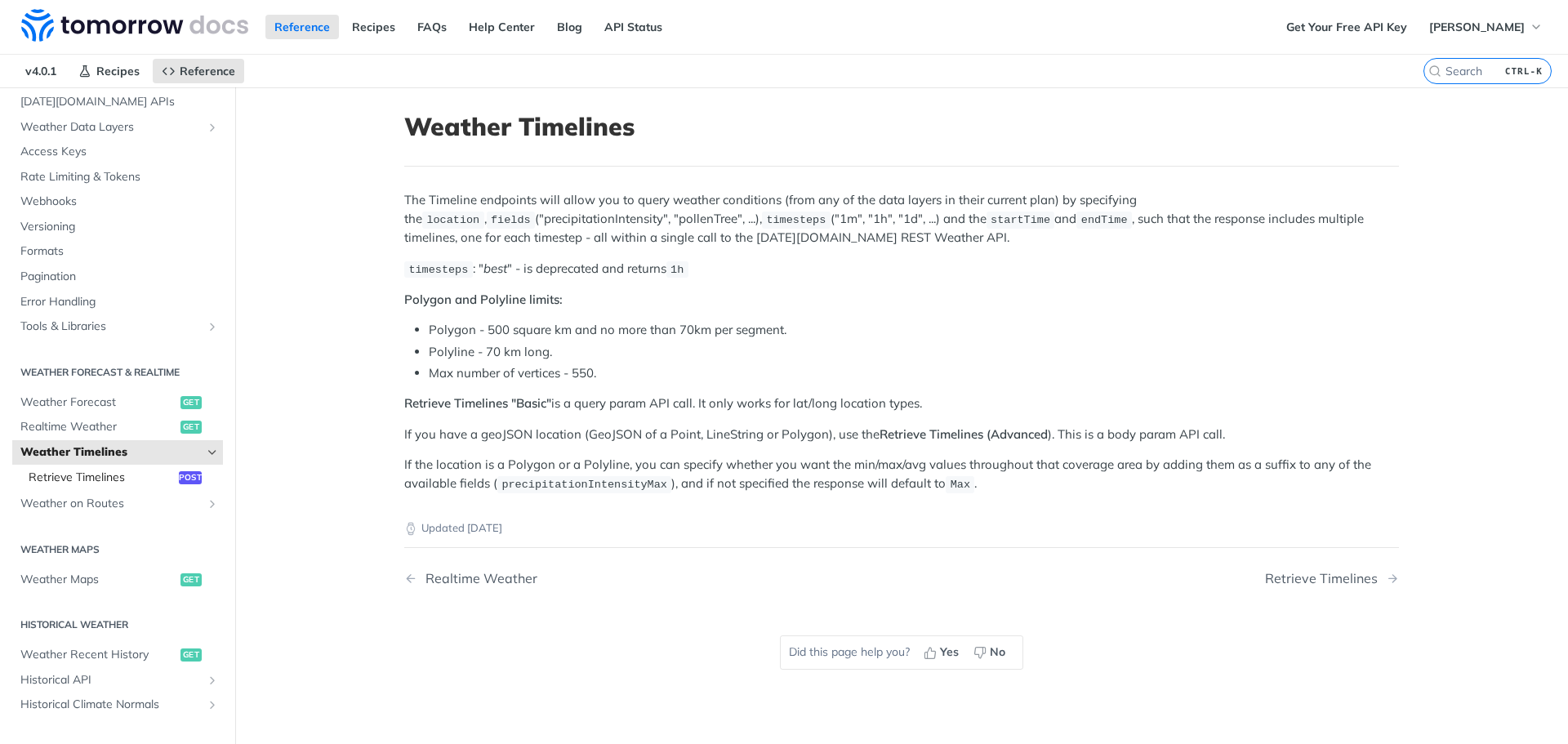
click at [126, 472] on span "Retrieve Timelines" at bounding box center [101, 478] width 146 height 16
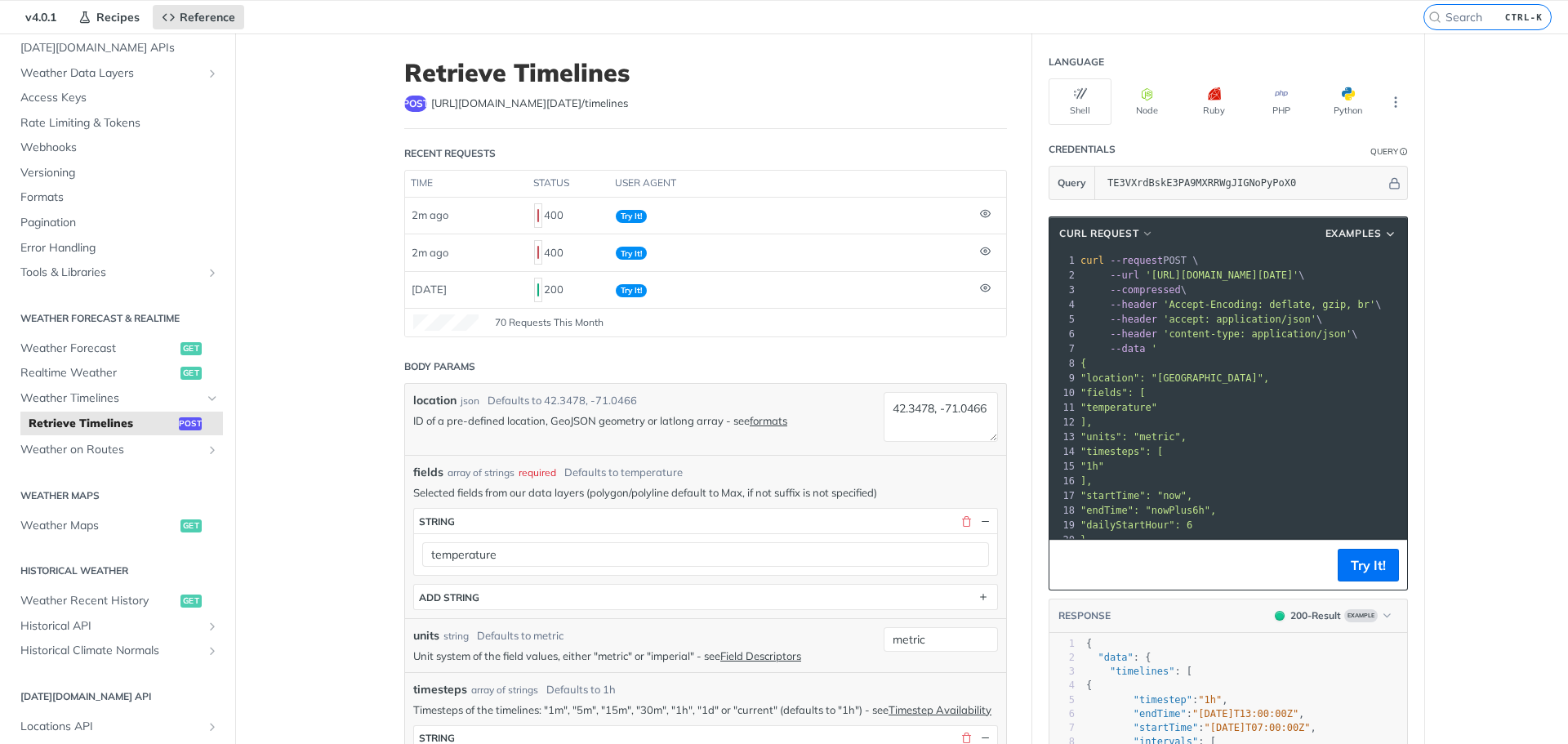
scroll to position [245, 0]
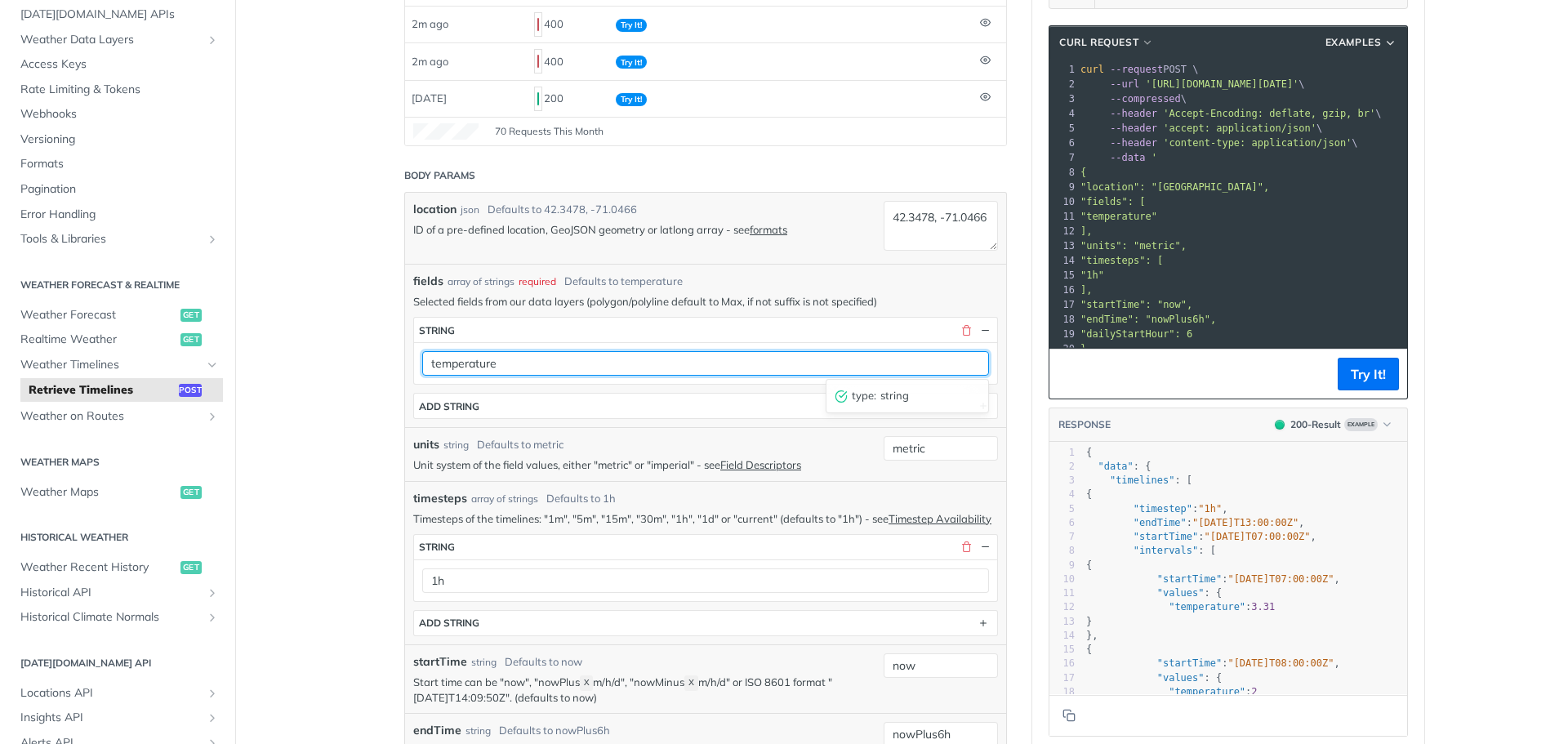
click at [488, 370] on input "temperature" at bounding box center [705, 363] width 567 height 25
paste input "precipitationProbability"
type input "precipitationProbability"
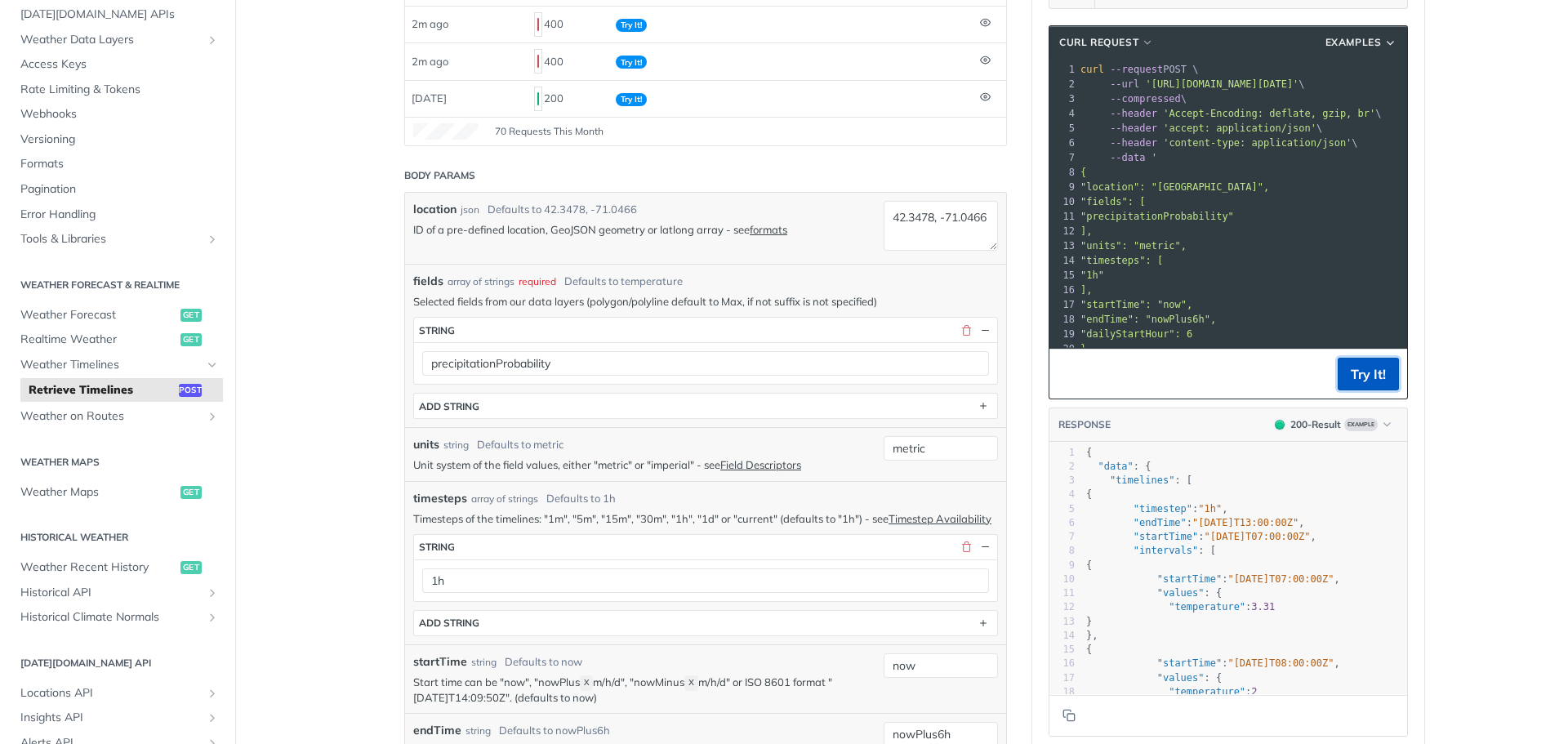
click at [1355, 377] on button "Try It!" at bounding box center [1369, 374] width 61 height 33
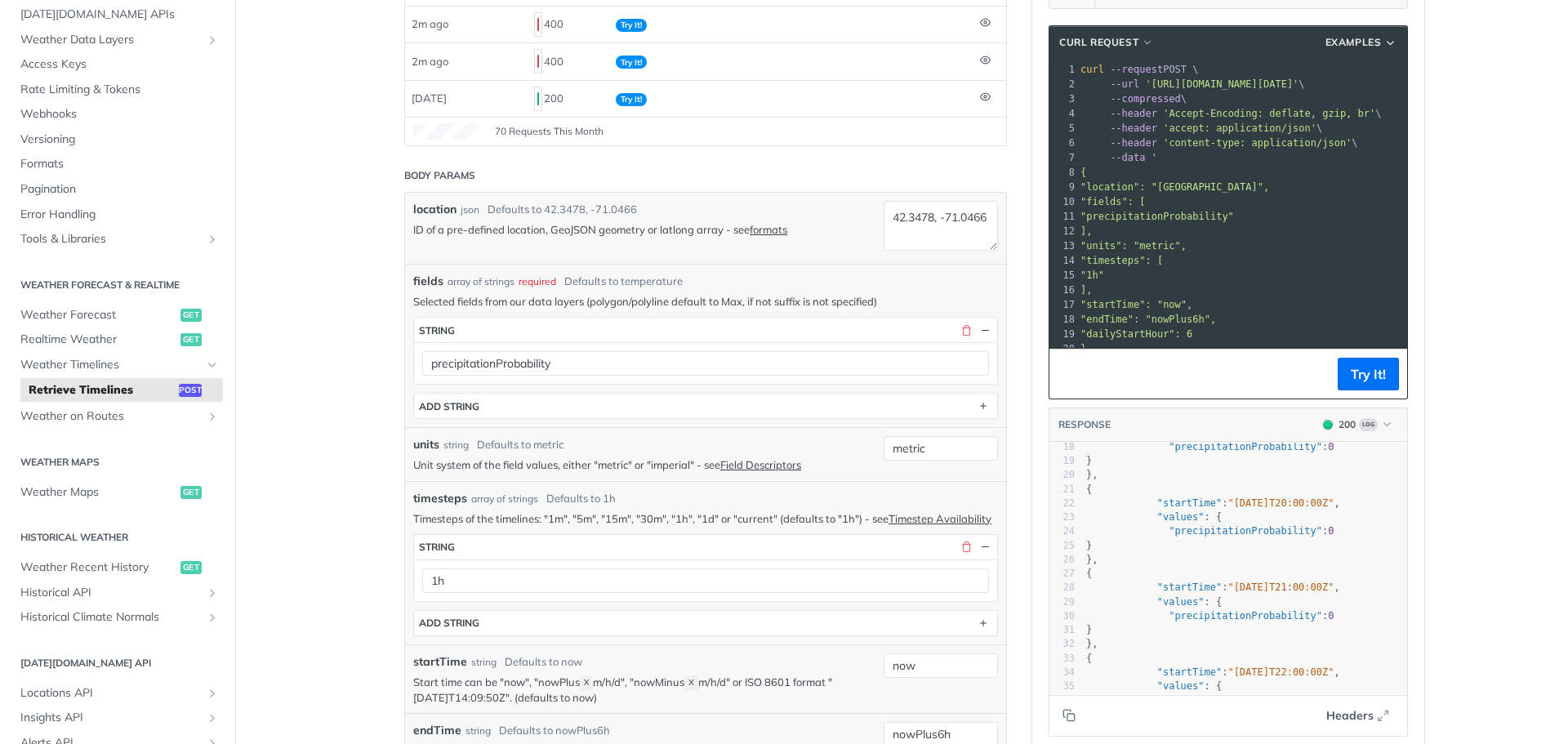
scroll to position [289, 0]
